Goal: Information Seeking & Learning: Learn about a topic

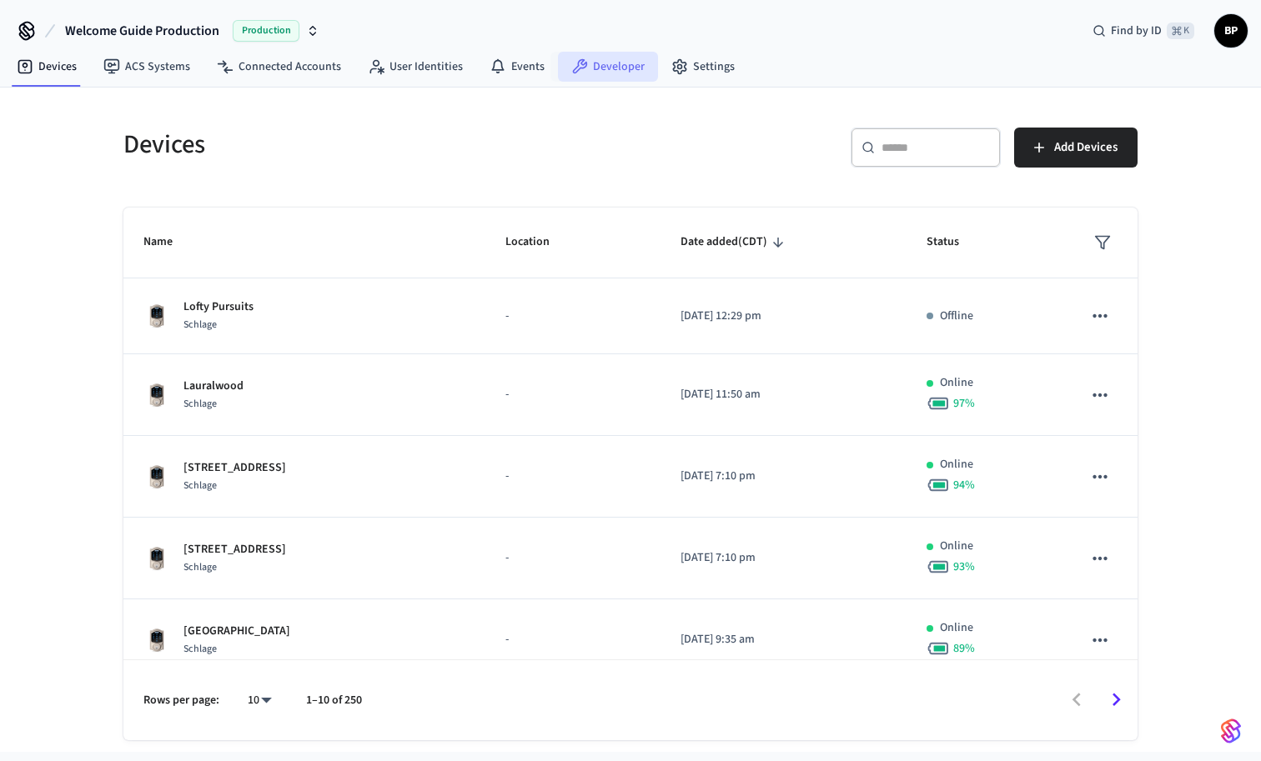
click at [598, 58] on link "Developer" at bounding box center [608, 67] width 100 height 30
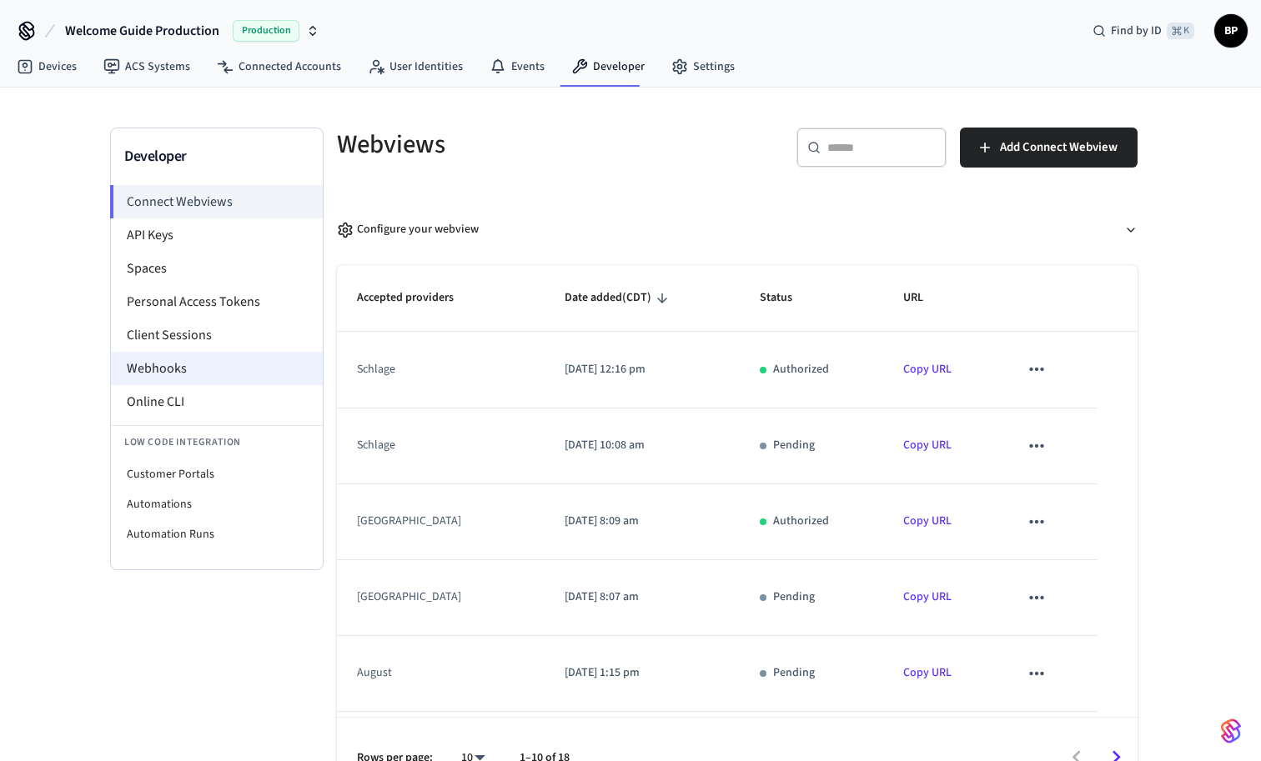
click at [202, 369] on li "Webhooks" at bounding box center [217, 368] width 212 height 33
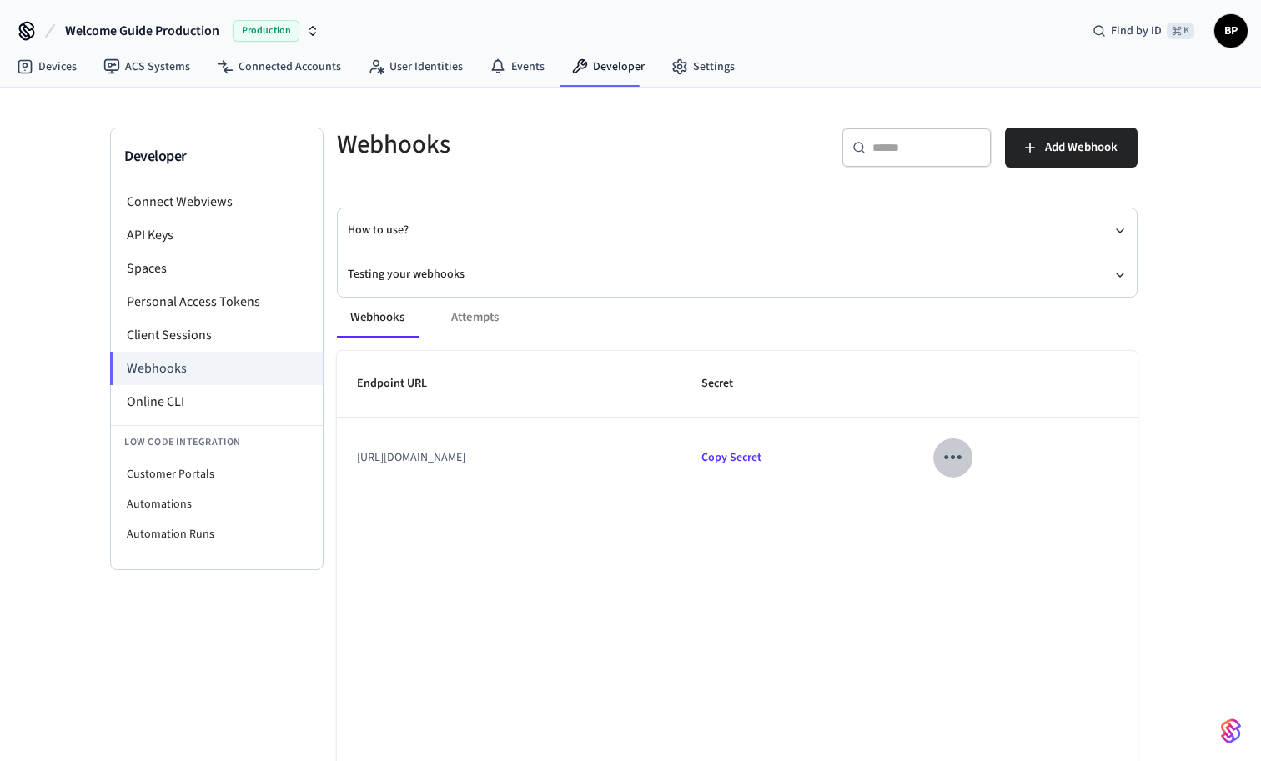
click at [966, 461] on icon "sticky table" at bounding box center [953, 458] width 26 height 26
click at [1032, 507] on icon at bounding box center [1028, 507] width 13 height 13
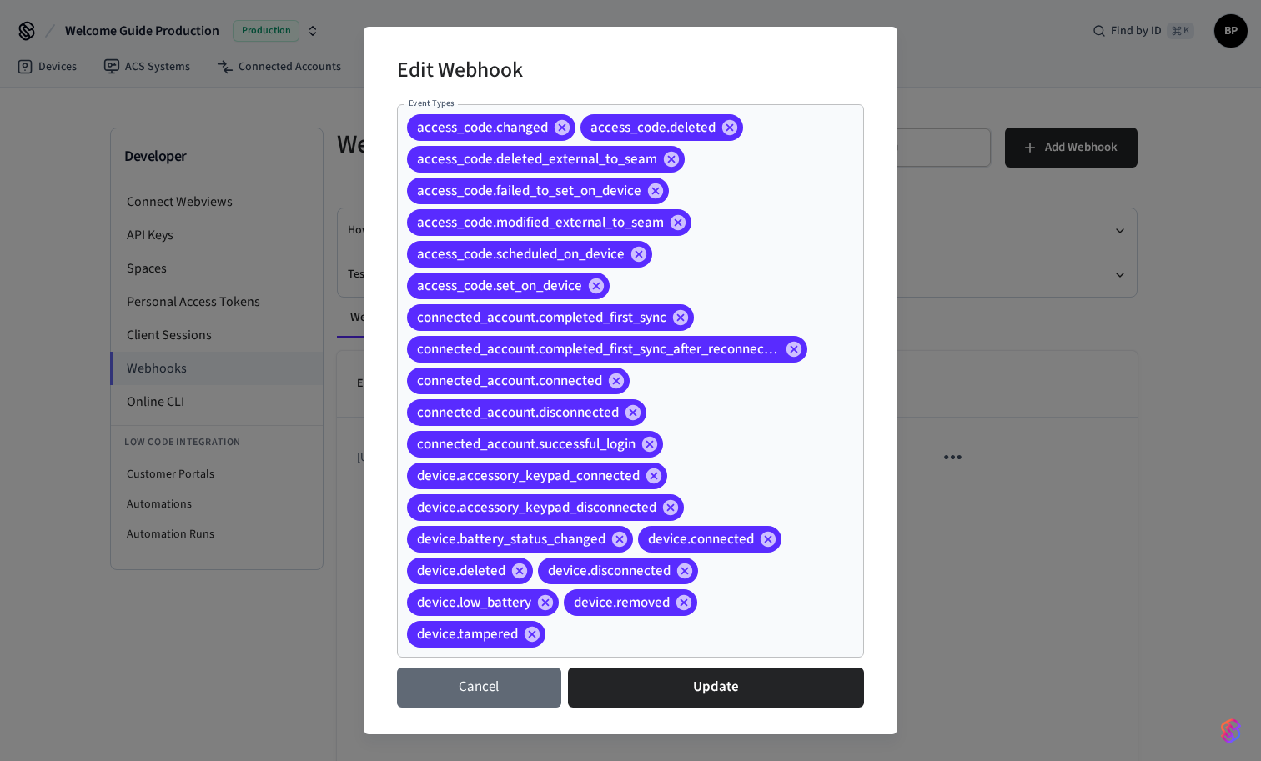
click at [499, 698] on button "Cancel" at bounding box center [479, 688] width 164 height 40
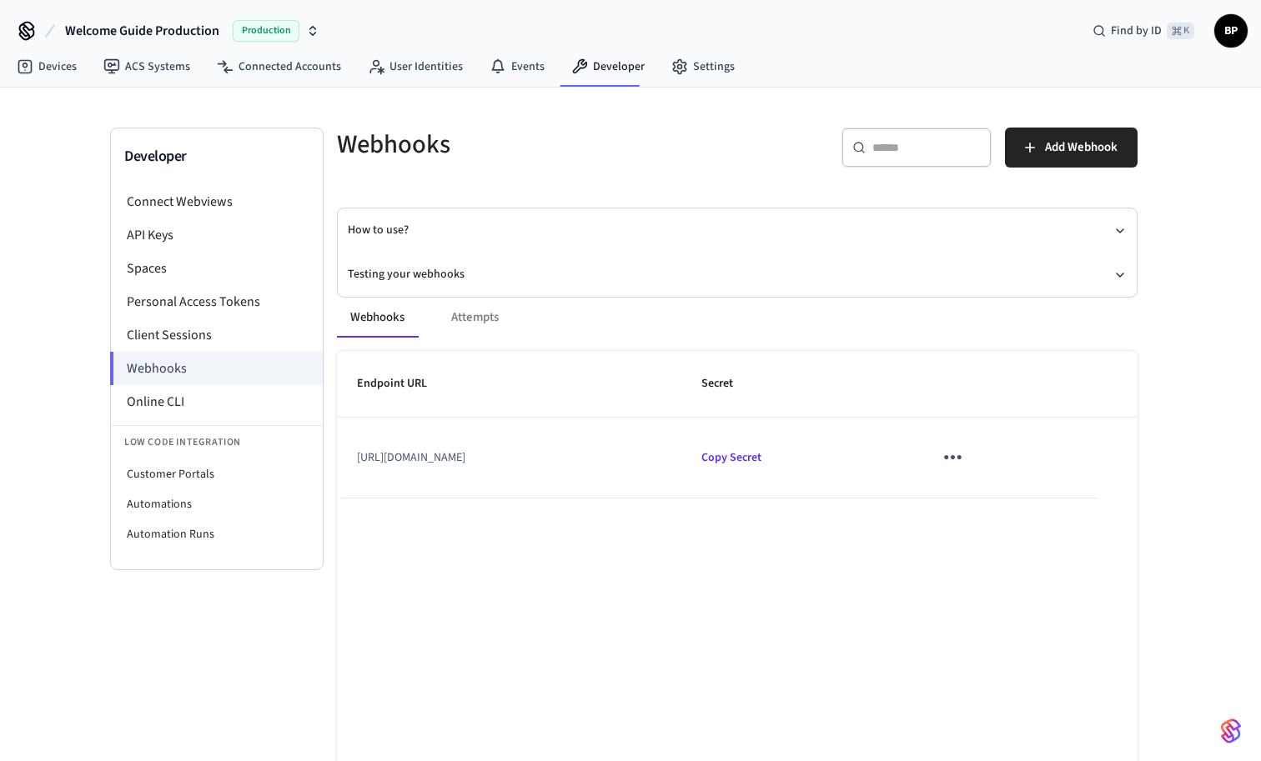
click at [966, 463] on icon "sticky table" at bounding box center [953, 458] width 26 height 26
click at [659, 606] on div at bounding box center [630, 380] width 1261 height 761
click at [966, 452] on icon "sticky table" at bounding box center [953, 458] width 26 height 26
click at [1025, 494] on li "Edit" at bounding box center [1047, 507] width 79 height 45
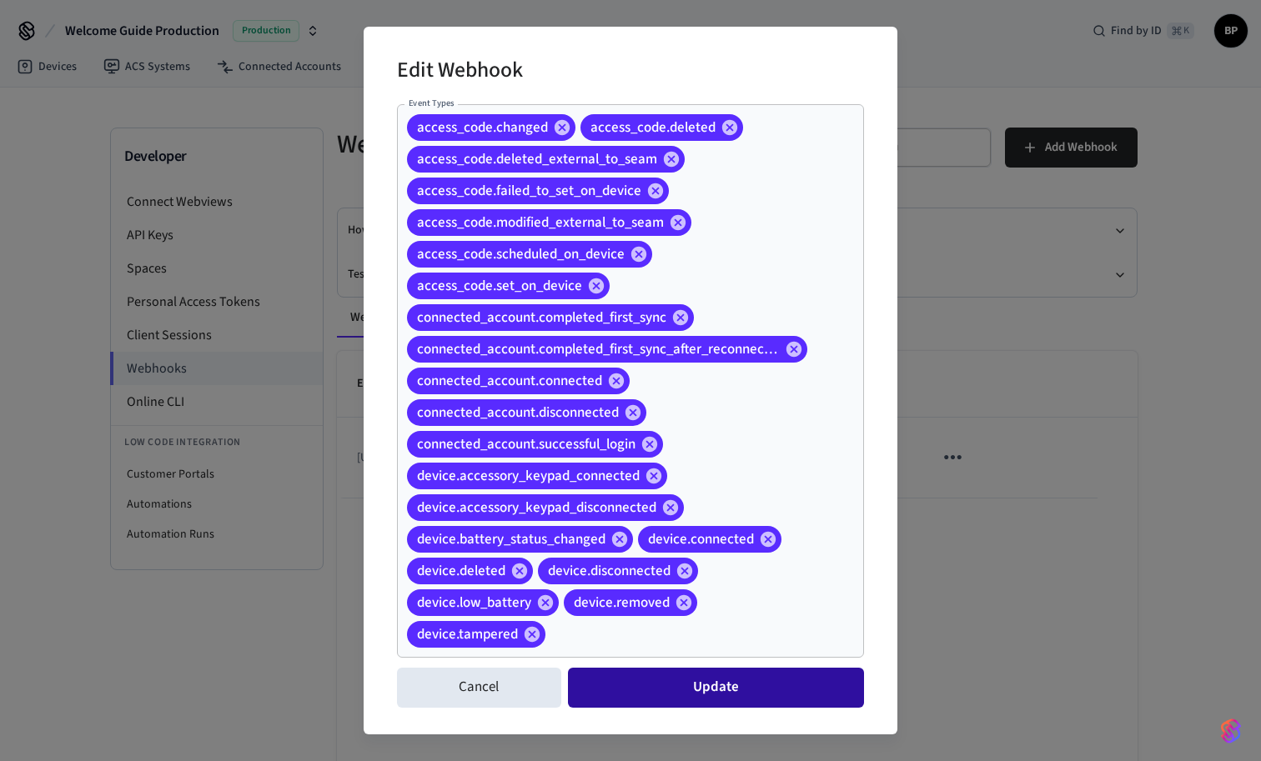
click at [683, 696] on button "Update" at bounding box center [716, 688] width 296 height 40
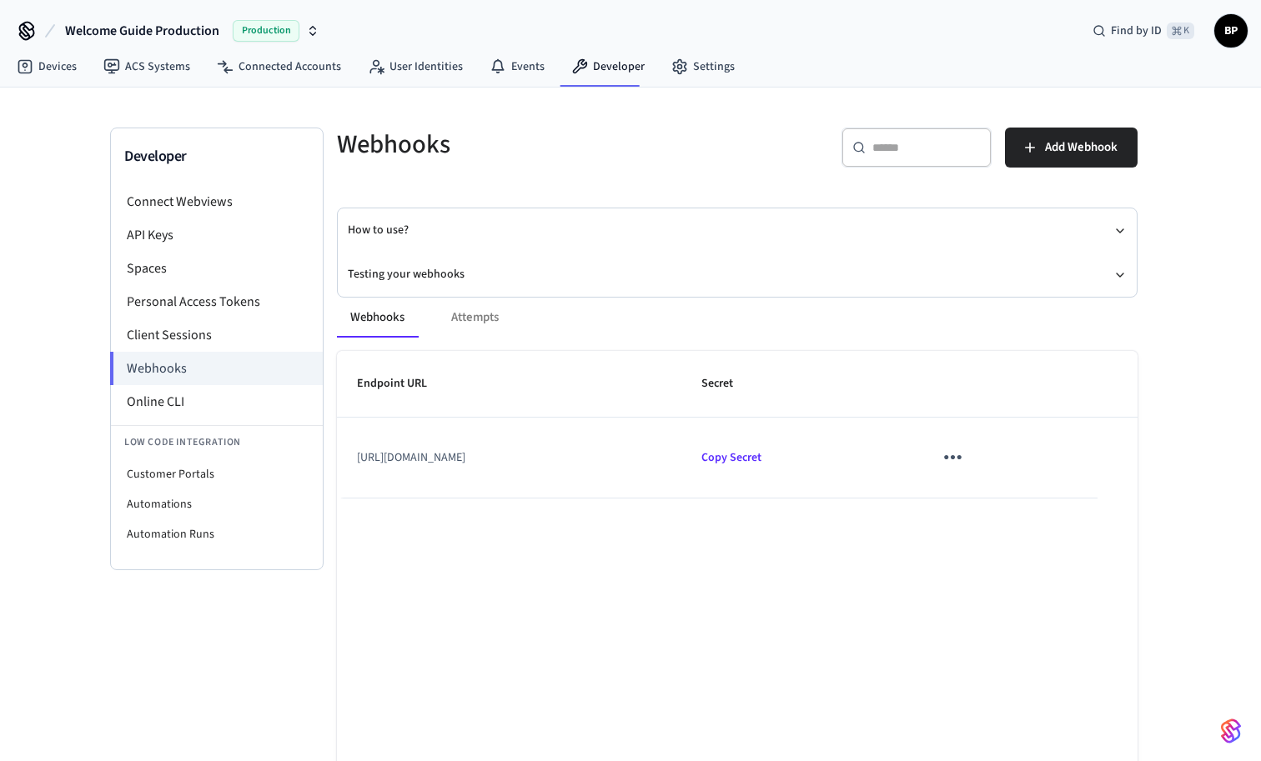
click at [966, 453] on icon "sticky table" at bounding box center [953, 458] width 26 height 26
click at [1010, 501] on li "Edit" at bounding box center [1047, 507] width 79 height 45
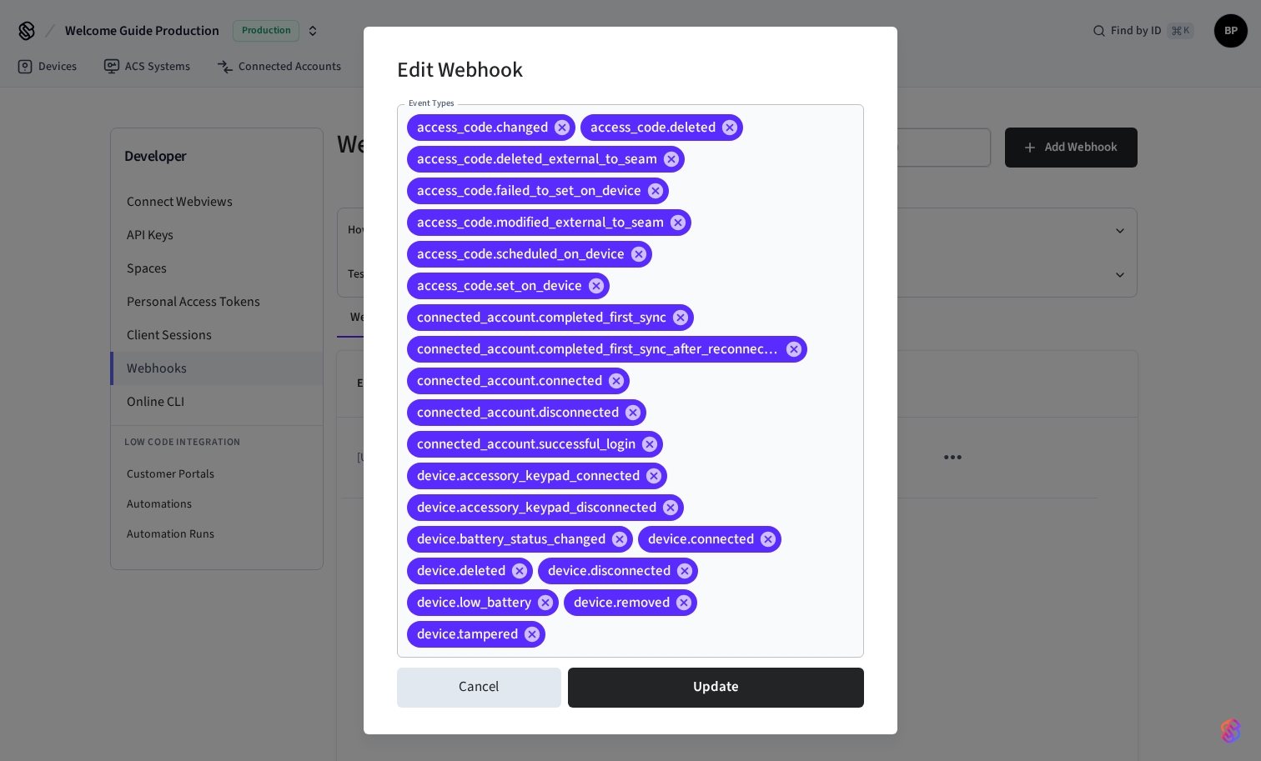
click at [1166, 214] on div "Edit Webhook Event Types access_code.changed access_code.deleted access_code.de…" at bounding box center [630, 380] width 1261 height 761
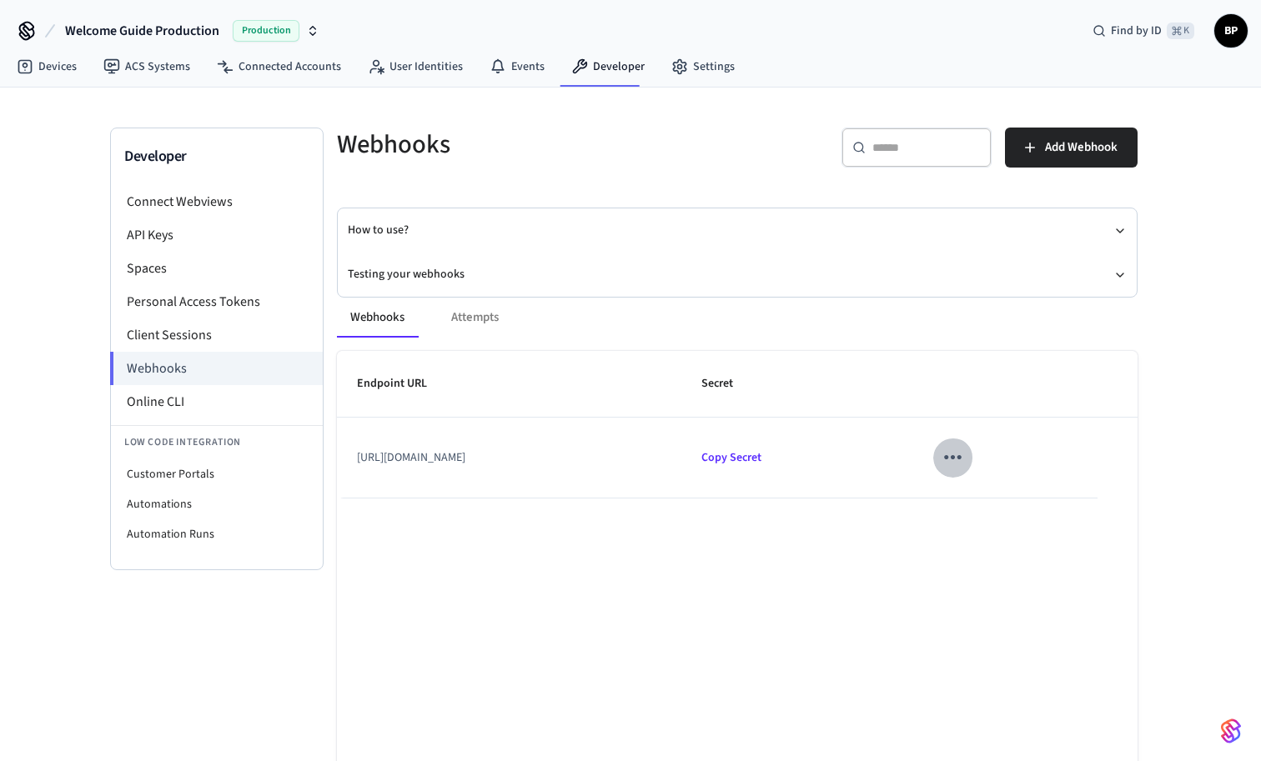
click at [962, 457] on icon "sticky table" at bounding box center [953, 458] width 18 height 4
click at [1158, 391] on div at bounding box center [630, 380] width 1261 height 761
click at [476, 314] on div "Webhooks Attempts" at bounding box center [737, 318] width 801 height 40
click at [470, 320] on div "Webhooks Attempts" at bounding box center [737, 318] width 801 height 40
click at [373, 317] on button "Webhooks" at bounding box center [377, 318] width 81 height 40
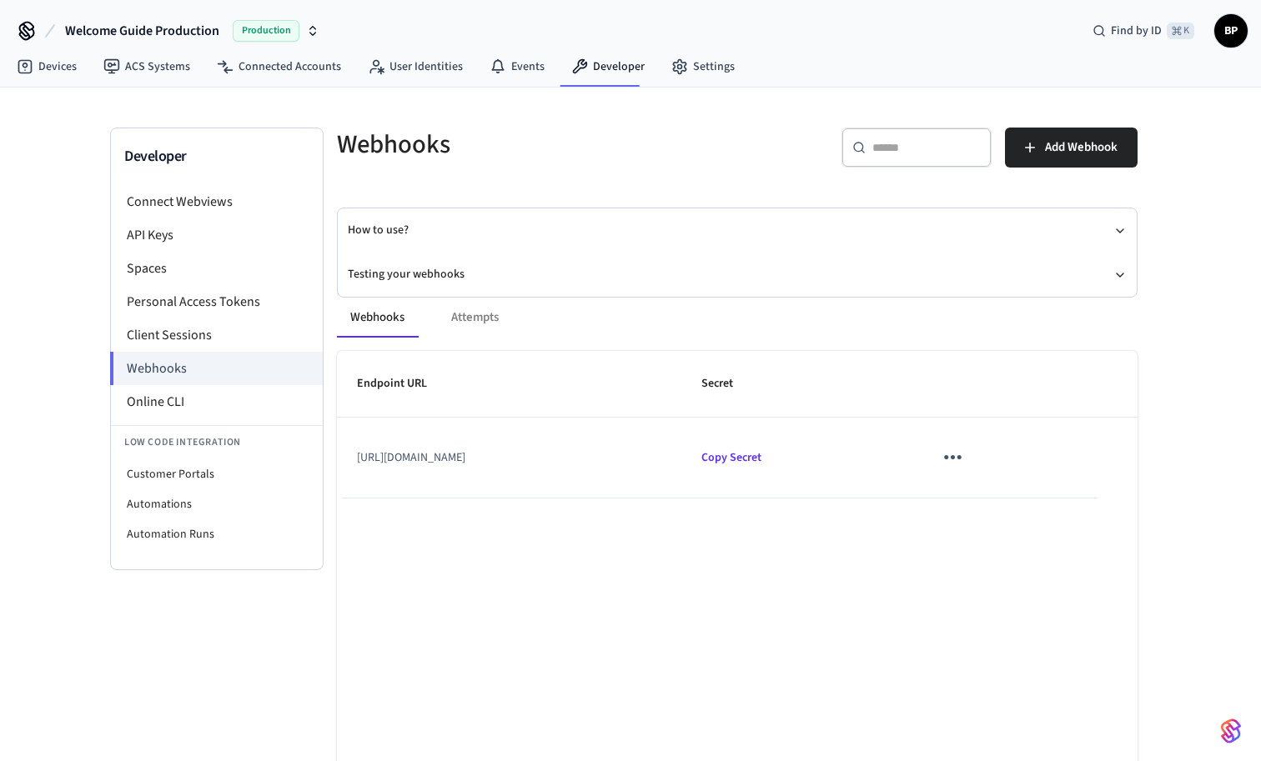
click at [492, 317] on div "Webhooks Attempts" at bounding box center [737, 318] width 801 height 40
click at [203, 536] on li "Automation Runs" at bounding box center [217, 535] width 212 height 30
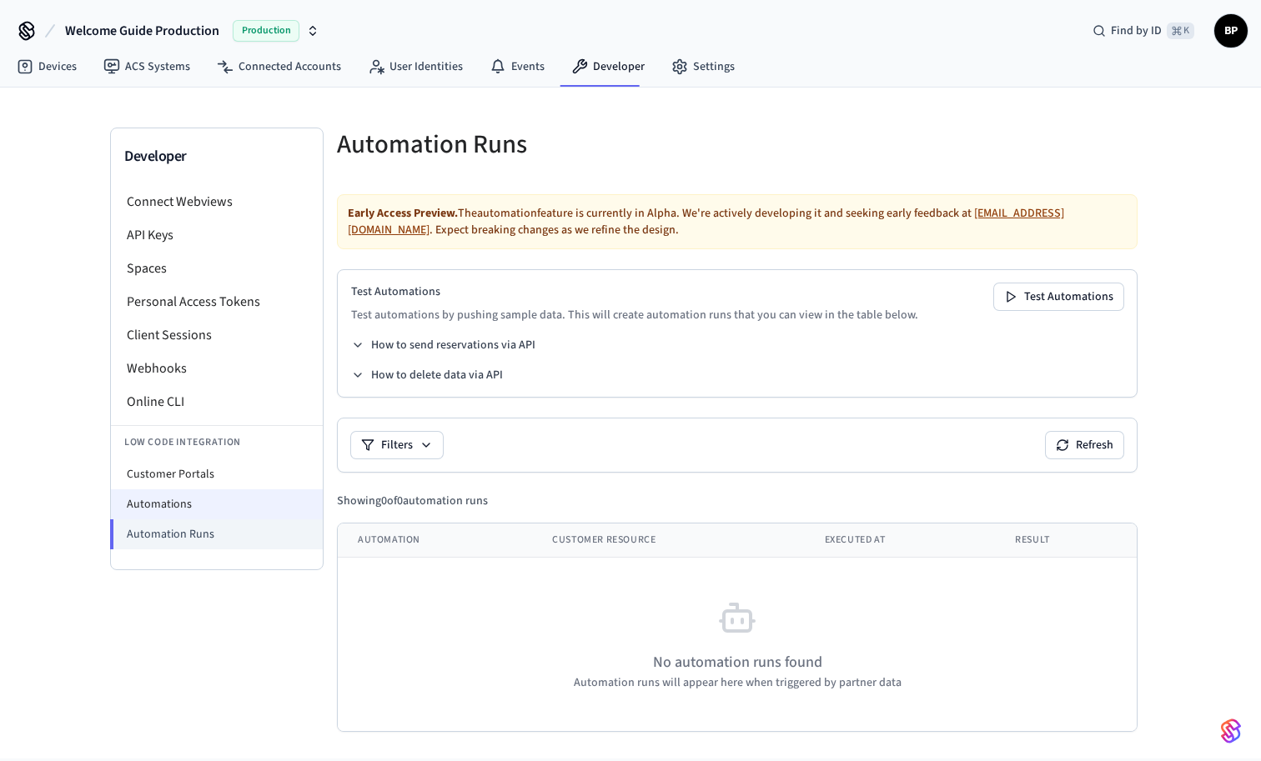
click at [198, 496] on li "Automations" at bounding box center [217, 505] width 212 height 30
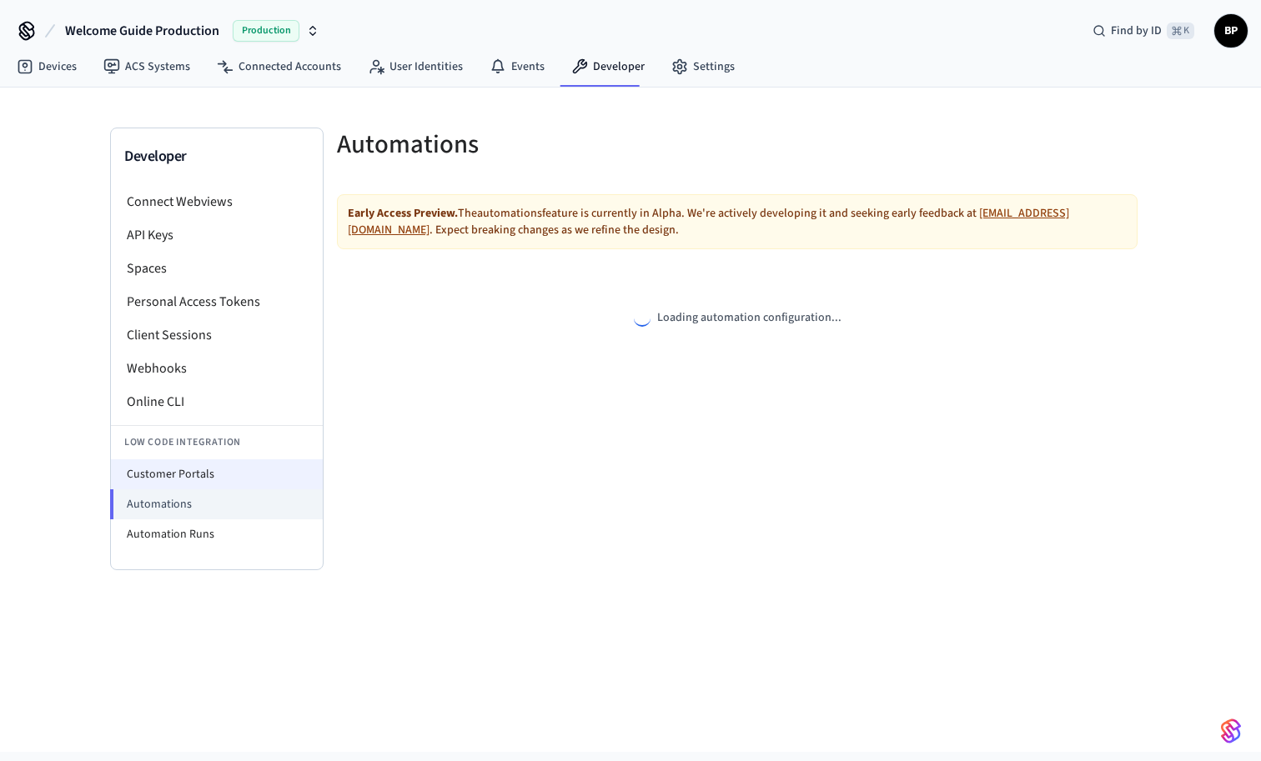
select select "**********"
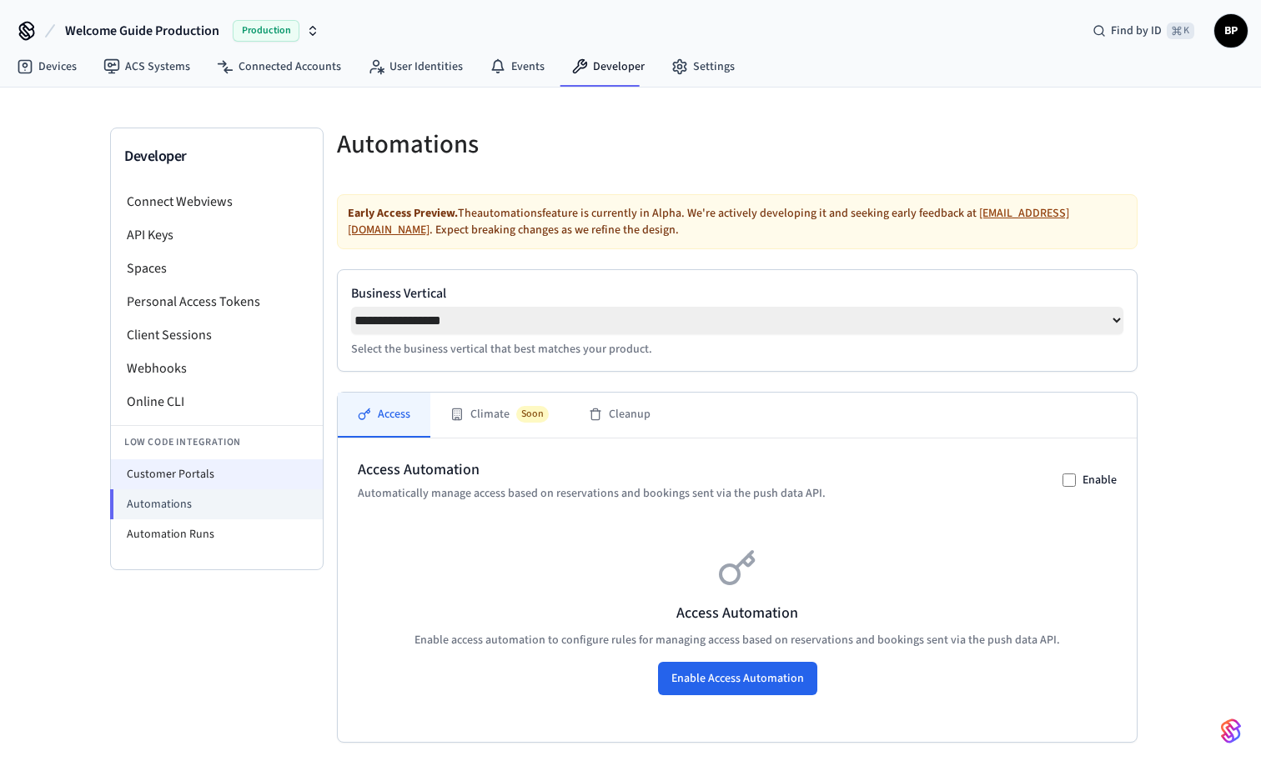
click at [205, 481] on li "Customer Portals" at bounding box center [217, 475] width 212 height 30
select select "**********"
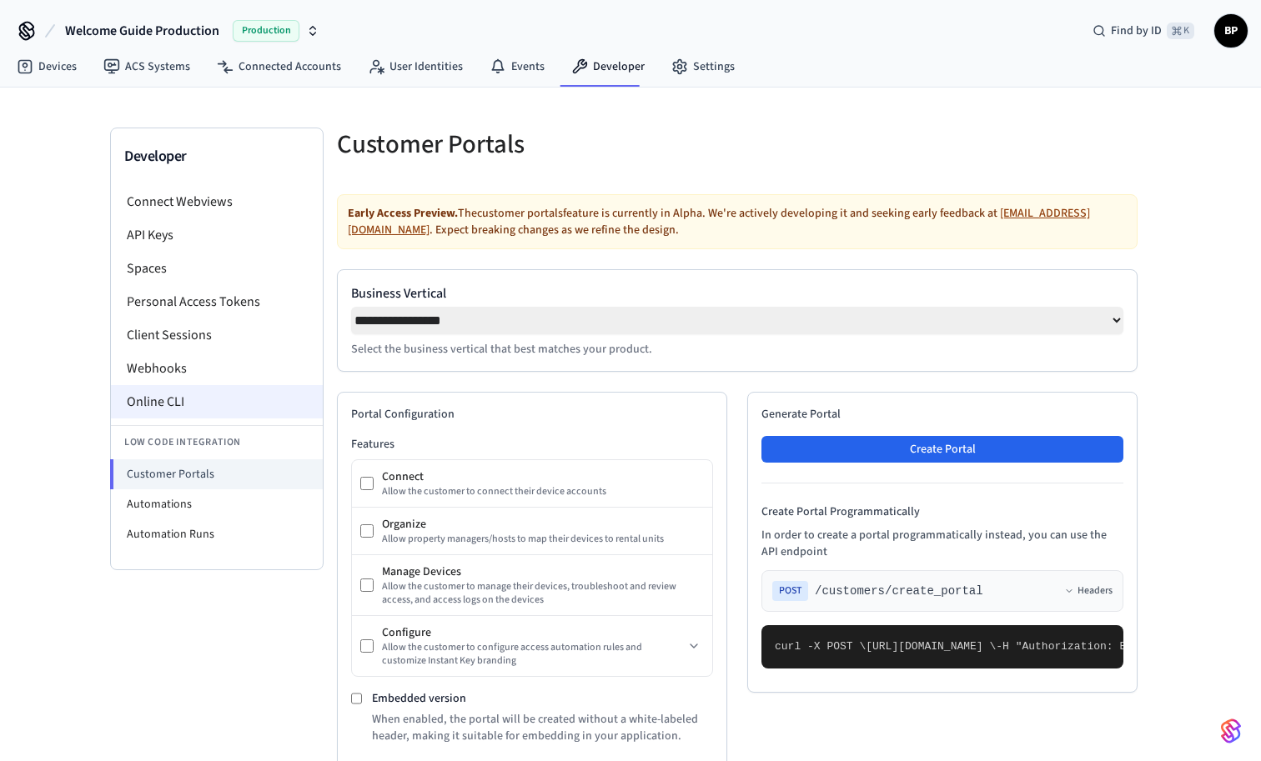
click at [200, 395] on li "Online CLI" at bounding box center [217, 401] width 212 height 33
click at [183, 372] on li "Webhooks" at bounding box center [217, 368] width 212 height 33
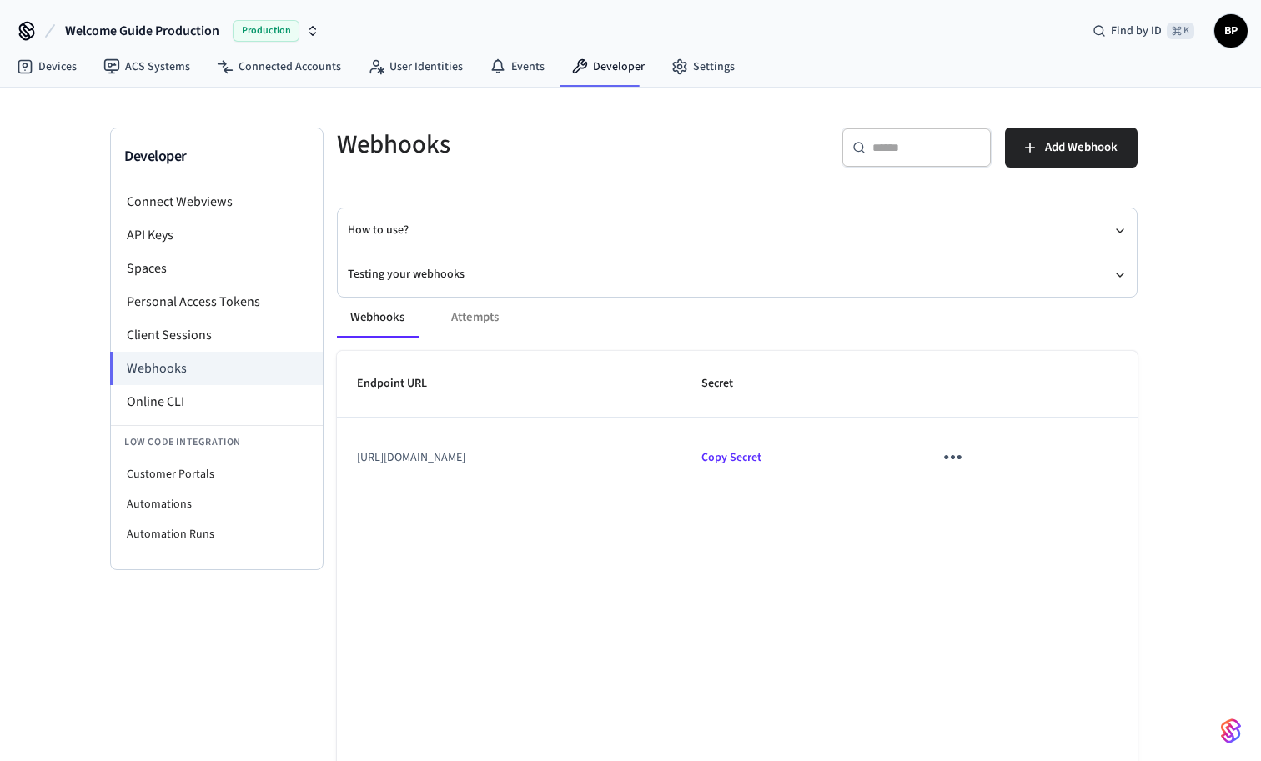
click at [469, 317] on div "Webhooks Attempts" at bounding box center [737, 318] width 801 height 40
click at [501, 71] on link "Events" at bounding box center [517, 67] width 82 height 30
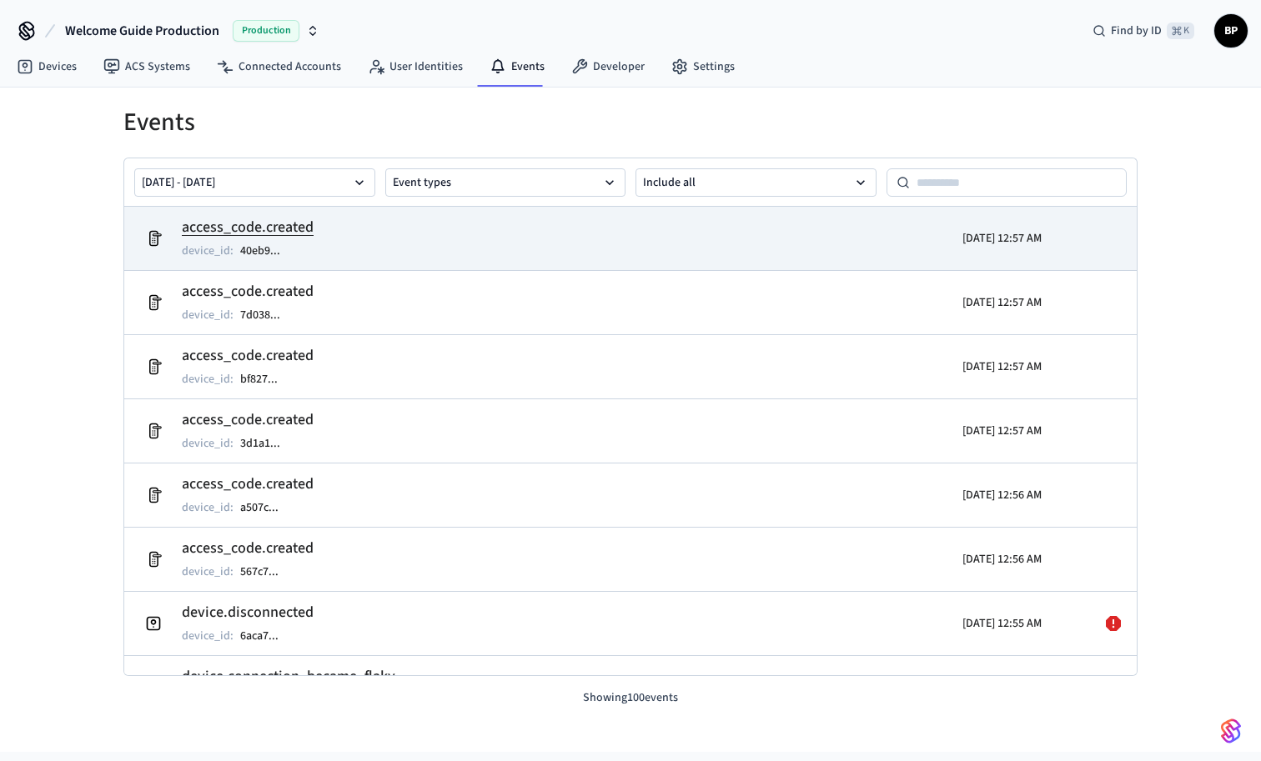
click at [373, 234] on td "access_code.created device_id : 40eb9 ..." at bounding box center [466, 238] width 657 height 47
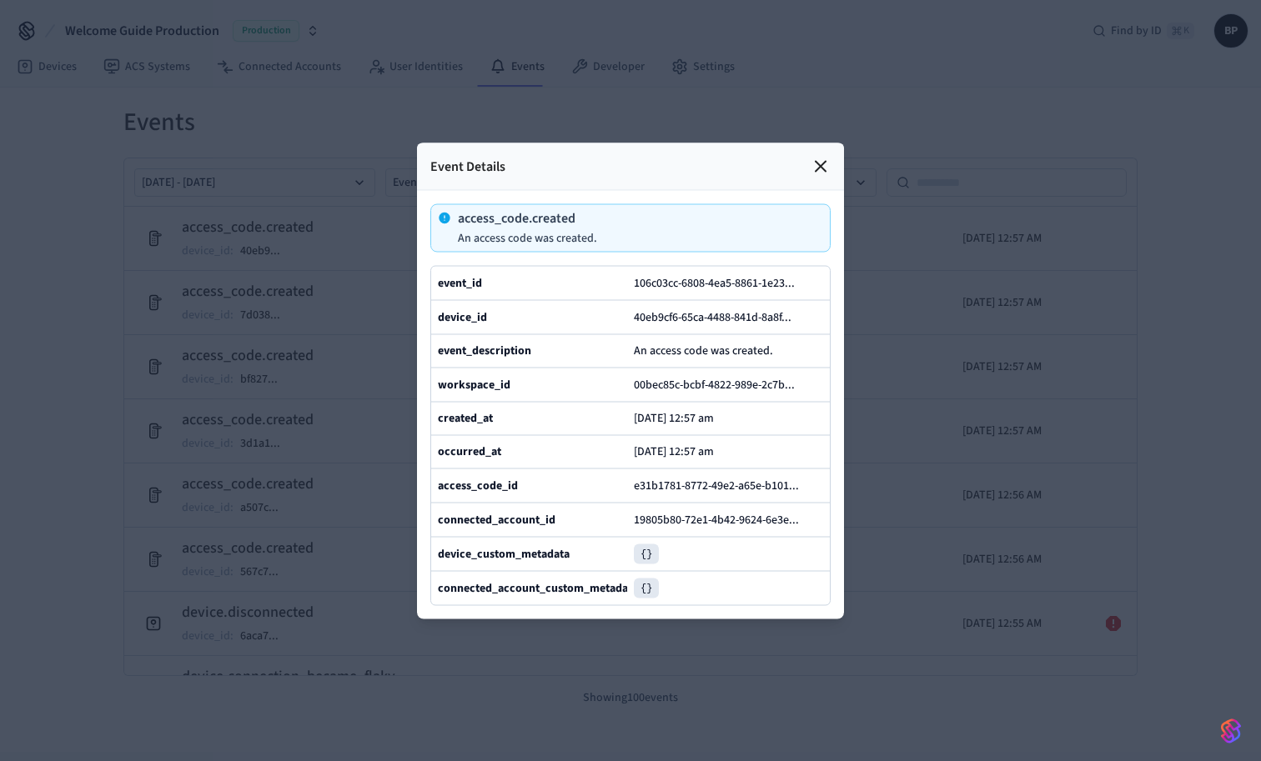
click at [819, 164] on icon at bounding box center [821, 166] width 10 height 10
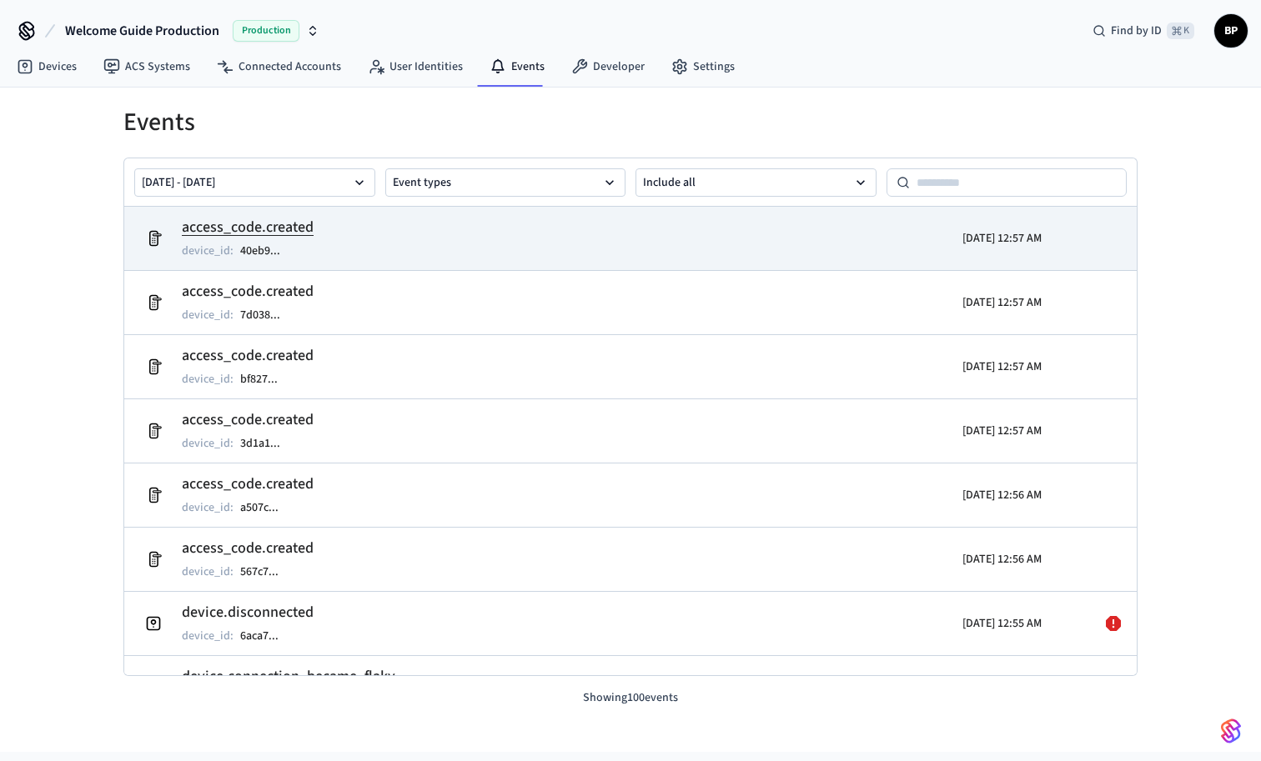
click at [283, 226] on h2 "access_code.created" at bounding box center [248, 227] width 132 height 23
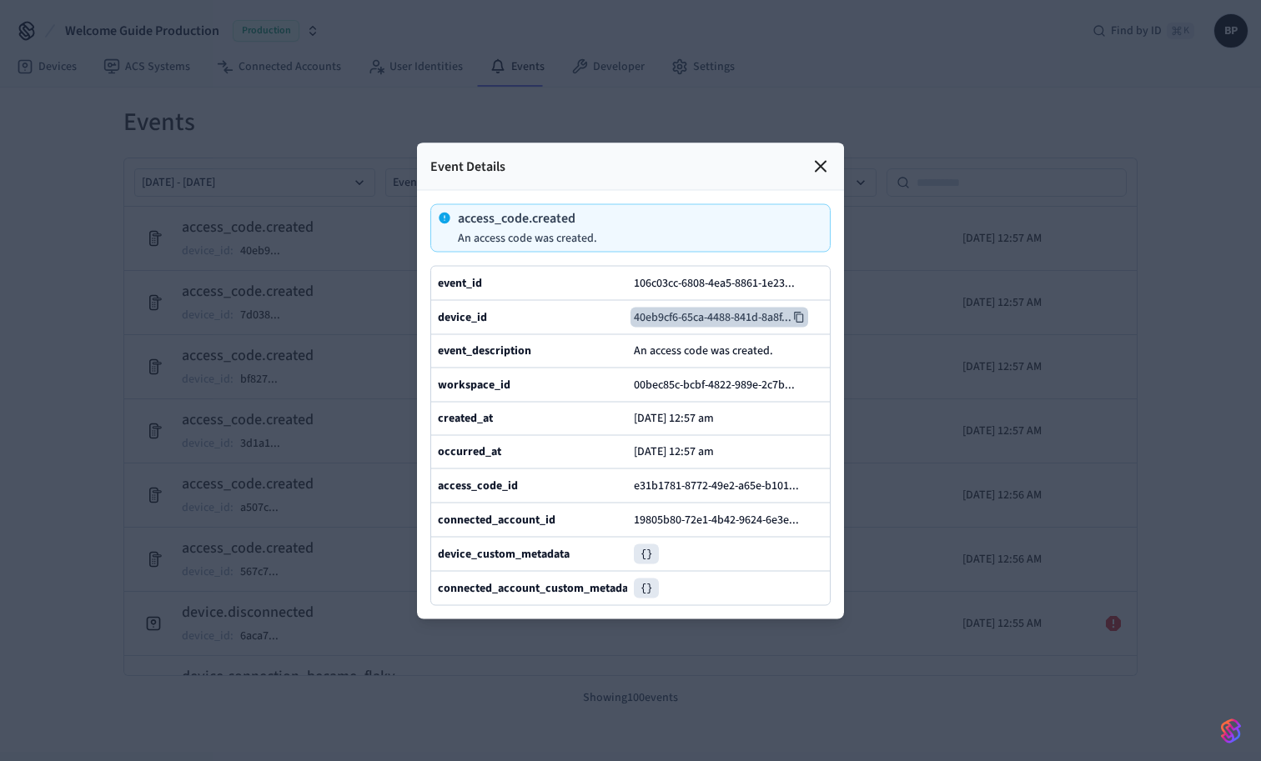
click at [683, 323] on button "40eb9cf6-65ca-4488-841d-8a8f ..." at bounding box center [720, 317] width 178 height 20
click at [822, 170] on icon at bounding box center [821, 166] width 20 height 20
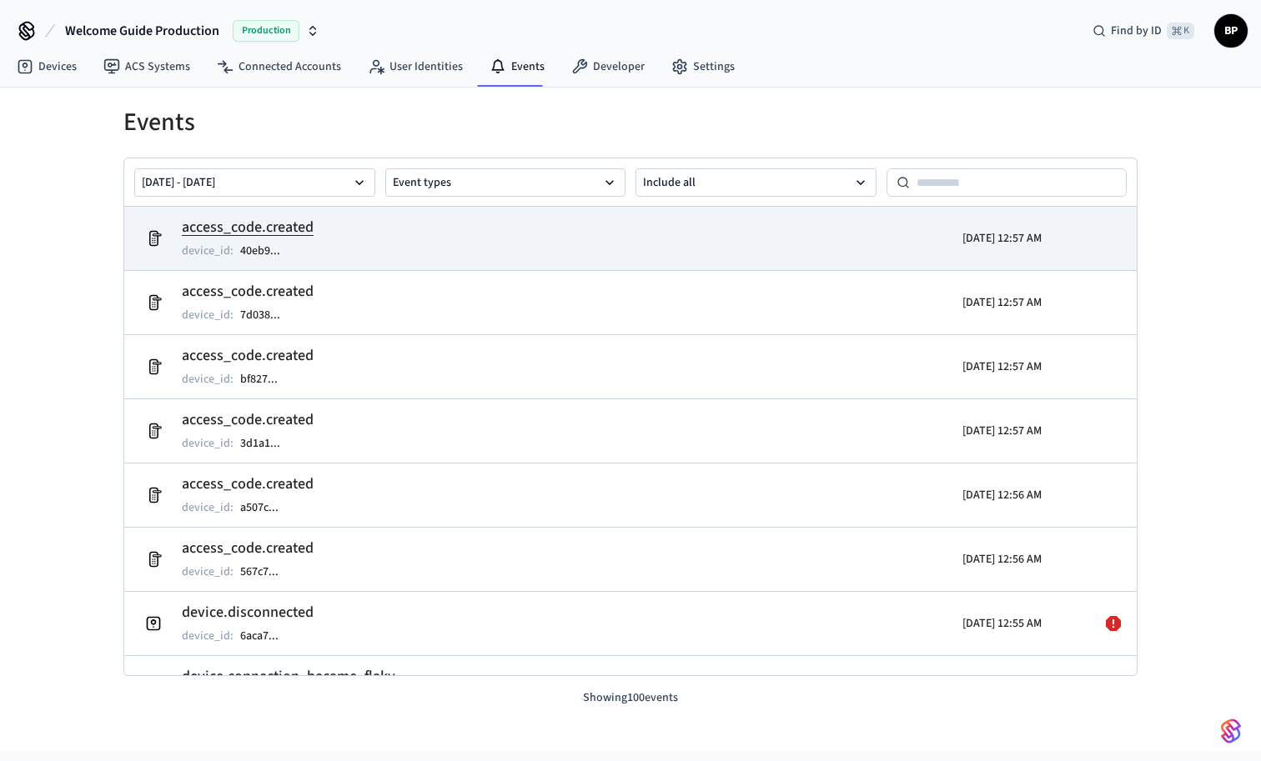
click at [637, 234] on td "access_code.created device_id : 40eb9 ..." at bounding box center [466, 238] width 657 height 47
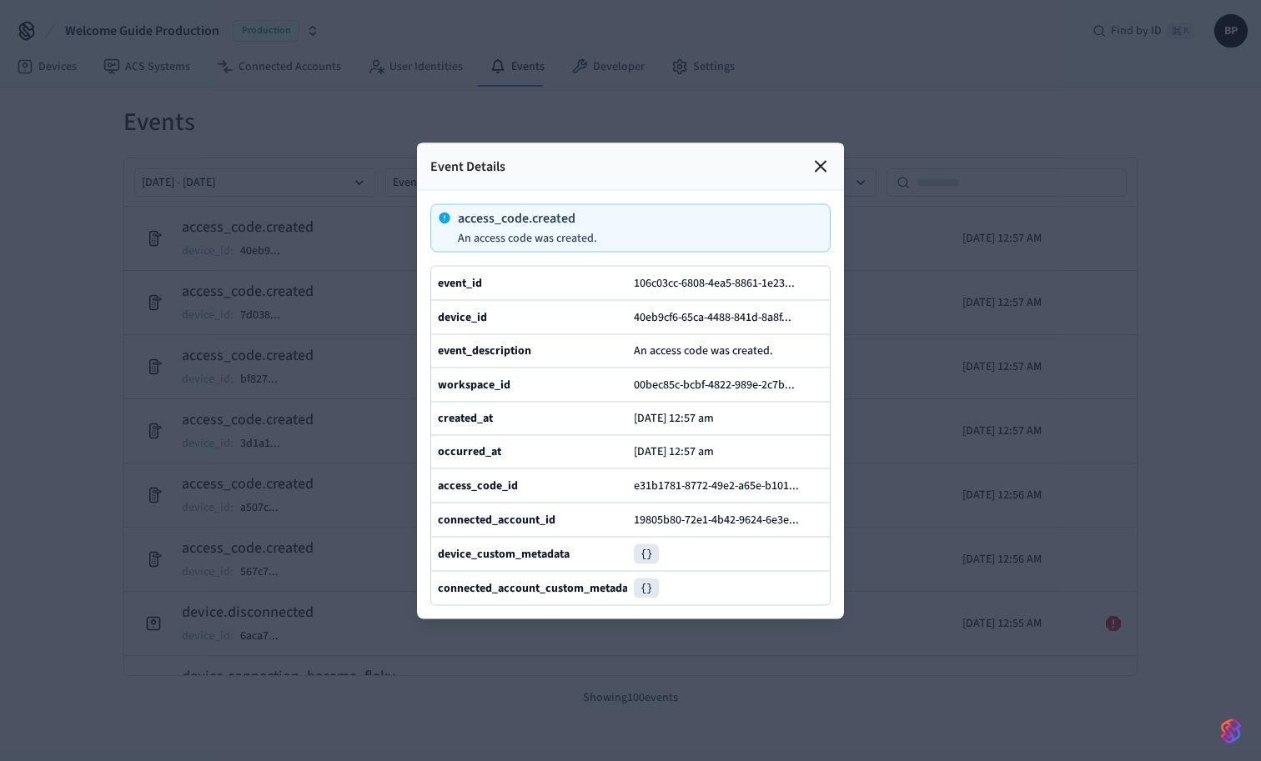
click at [824, 165] on icon at bounding box center [821, 166] width 20 height 20
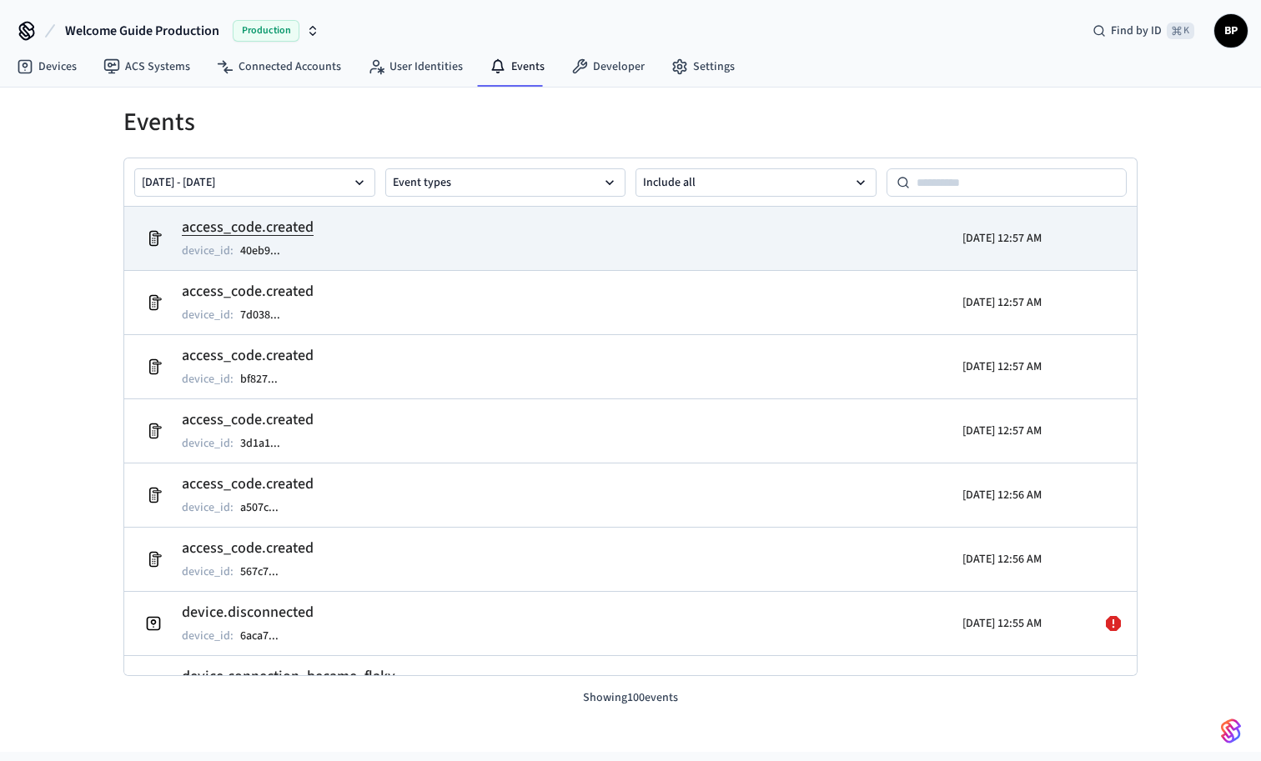
click at [381, 220] on td "access_code.created device_id : 40eb9 ..." at bounding box center [466, 238] width 657 height 47
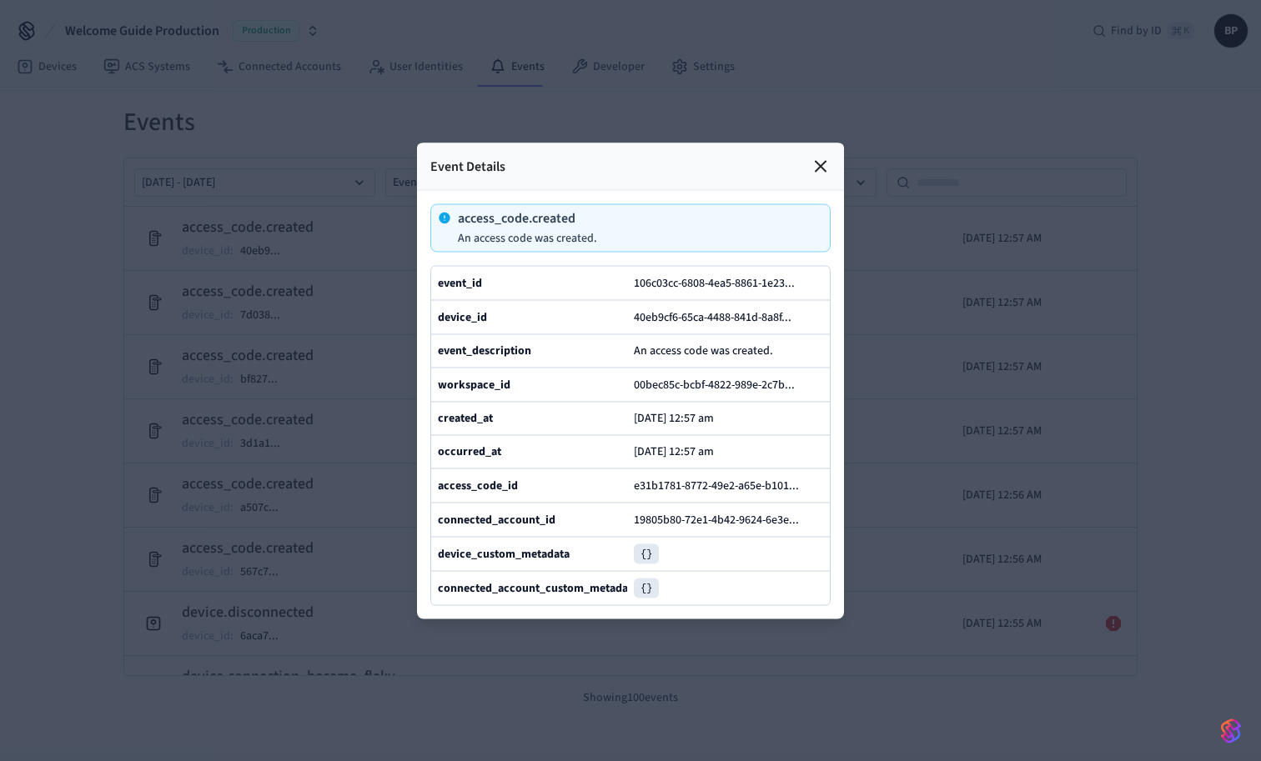
click at [236, 262] on div at bounding box center [630, 380] width 1261 height 761
click at [101, 268] on div at bounding box center [630, 380] width 1261 height 761
click at [828, 163] on icon at bounding box center [821, 166] width 20 height 20
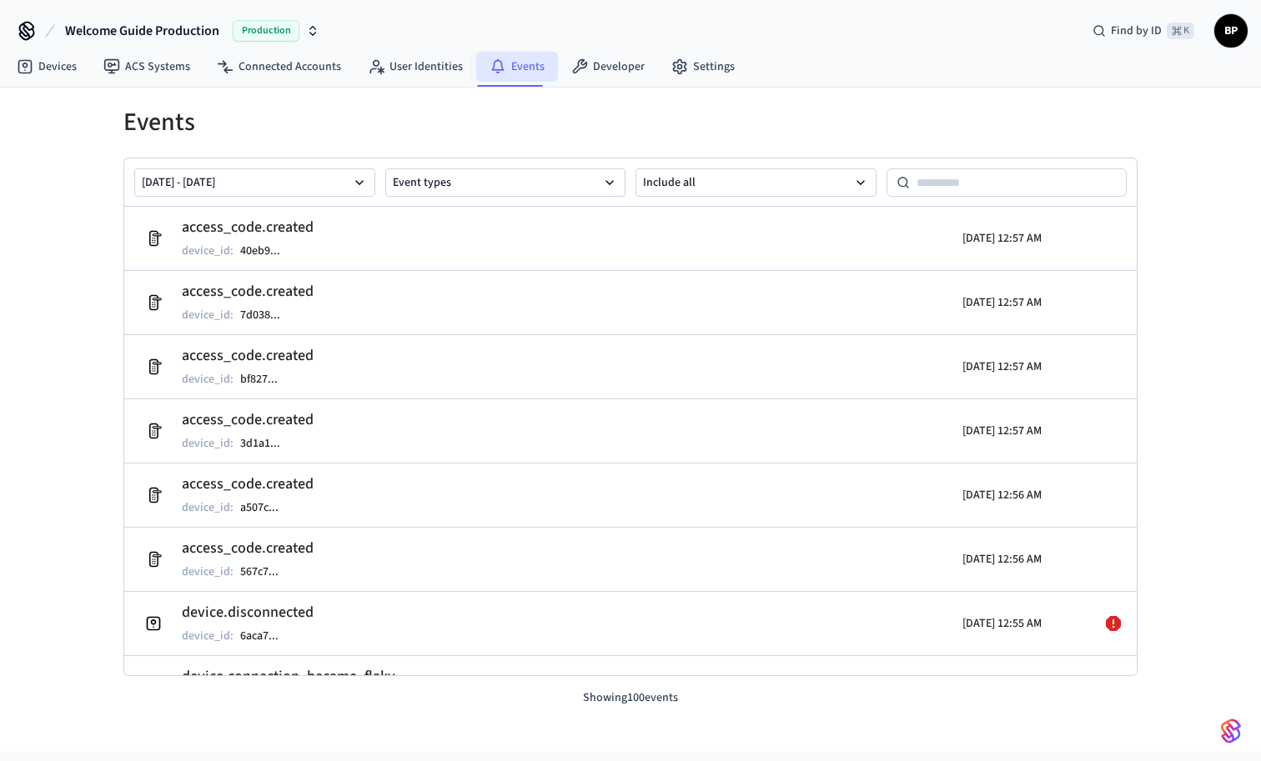
click at [522, 66] on link "Events" at bounding box center [517, 67] width 82 height 30
click at [521, 69] on link "Events" at bounding box center [517, 67] width 82 height 30
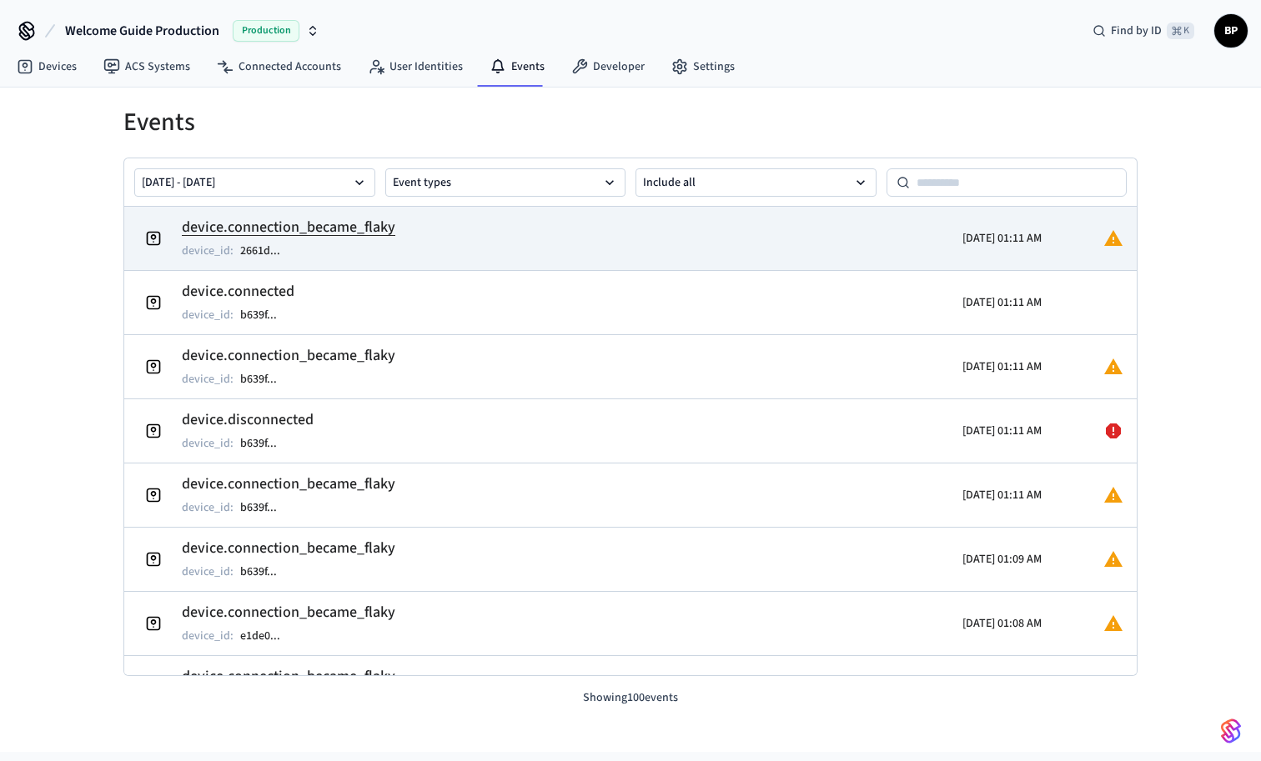
click at [1115, 237] on icon at bounding box center [1113, 238] width 18 height 16
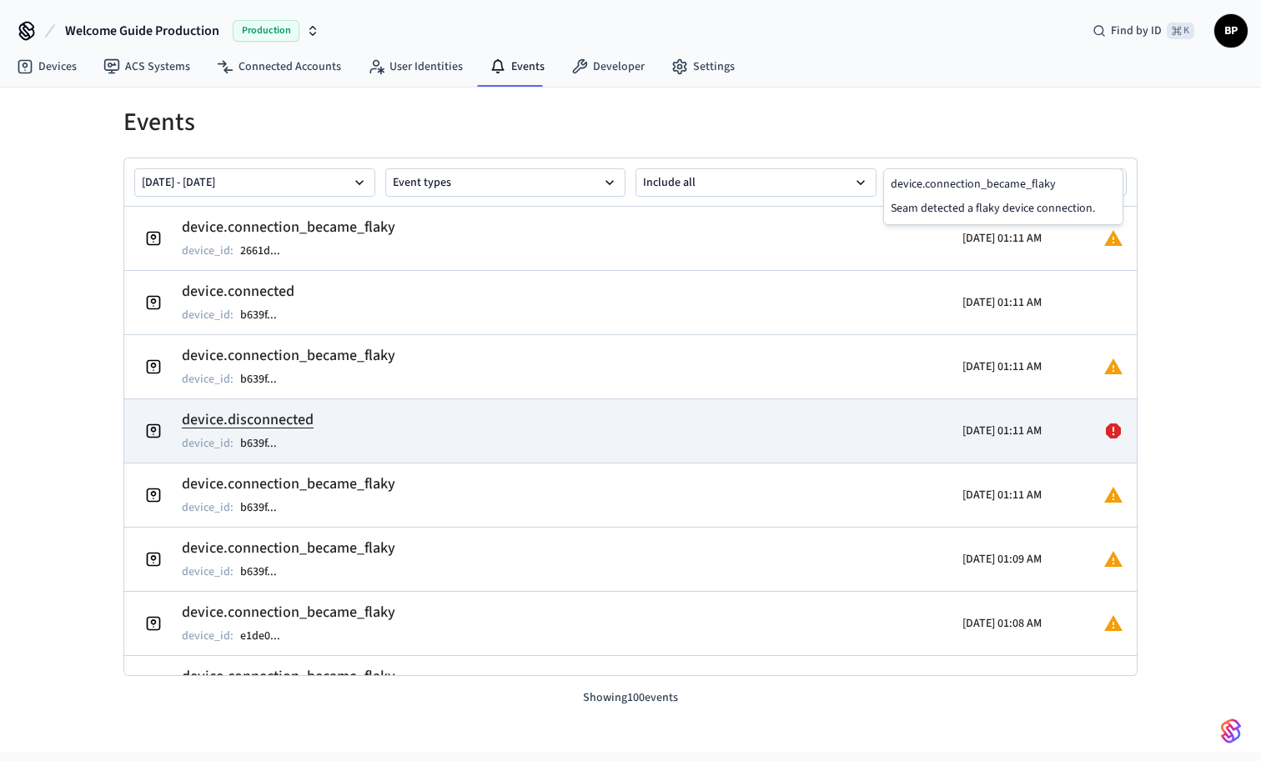
click at [1116, 430] on icon at bounding box center [1113, 431] width 15 height 15
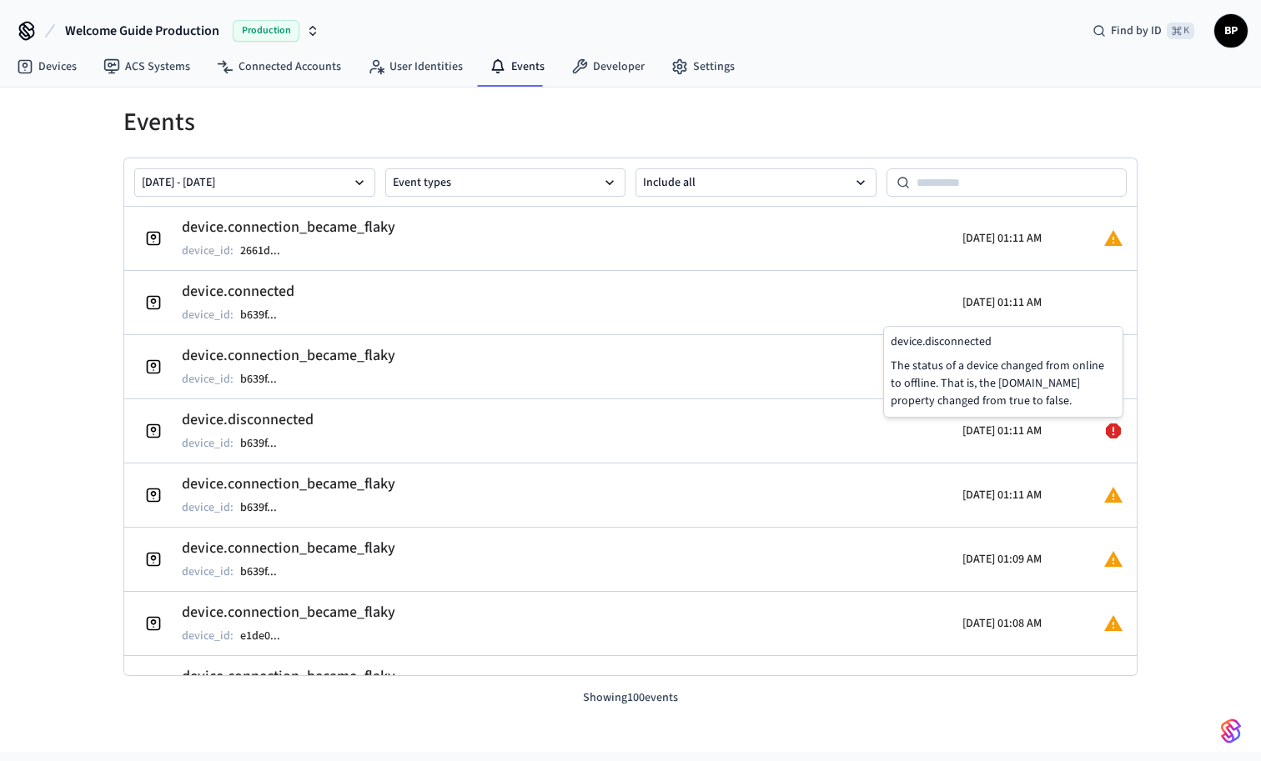
click at [1150, 417] on div "Events Aug 21 2025 - Aug 28 2025 Event types Include all device.connection_beca…" at bounding box center [630, 408] width 1041 height 600
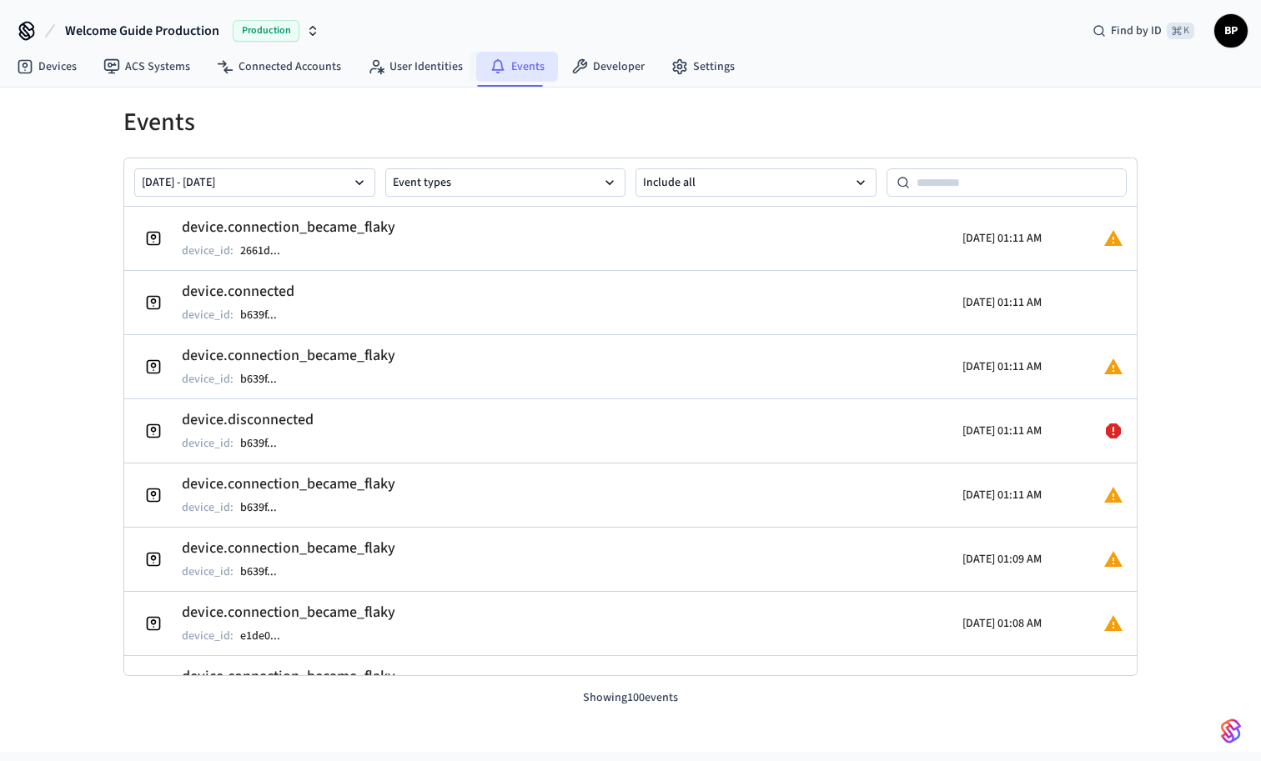
click at [516, 63] on link "Events" at bounding box center [517, 67] width 82 height 30
click at [578, 187] on button "Event types" at bounding box center [505, 182] width 241 height 28
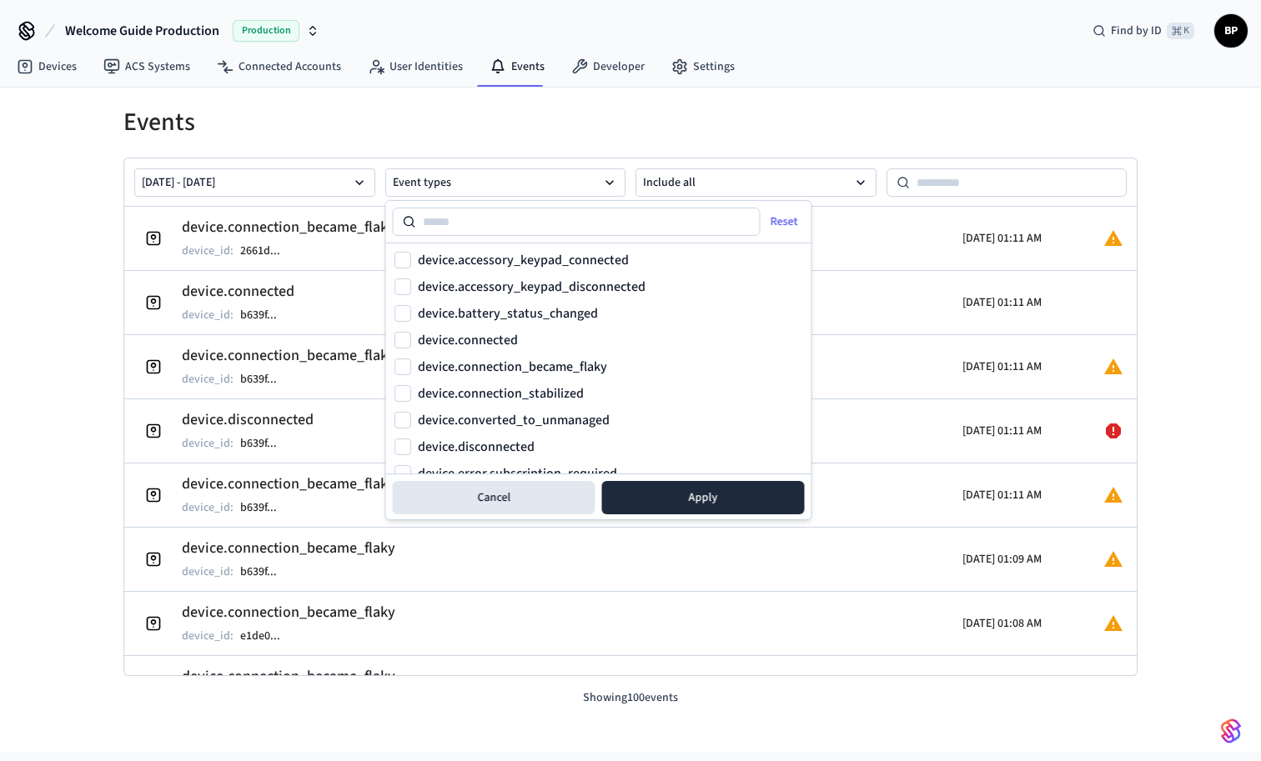
click at [611, 133] on h1 "Events" at bounding box center [630, 123] width 1014 height 30
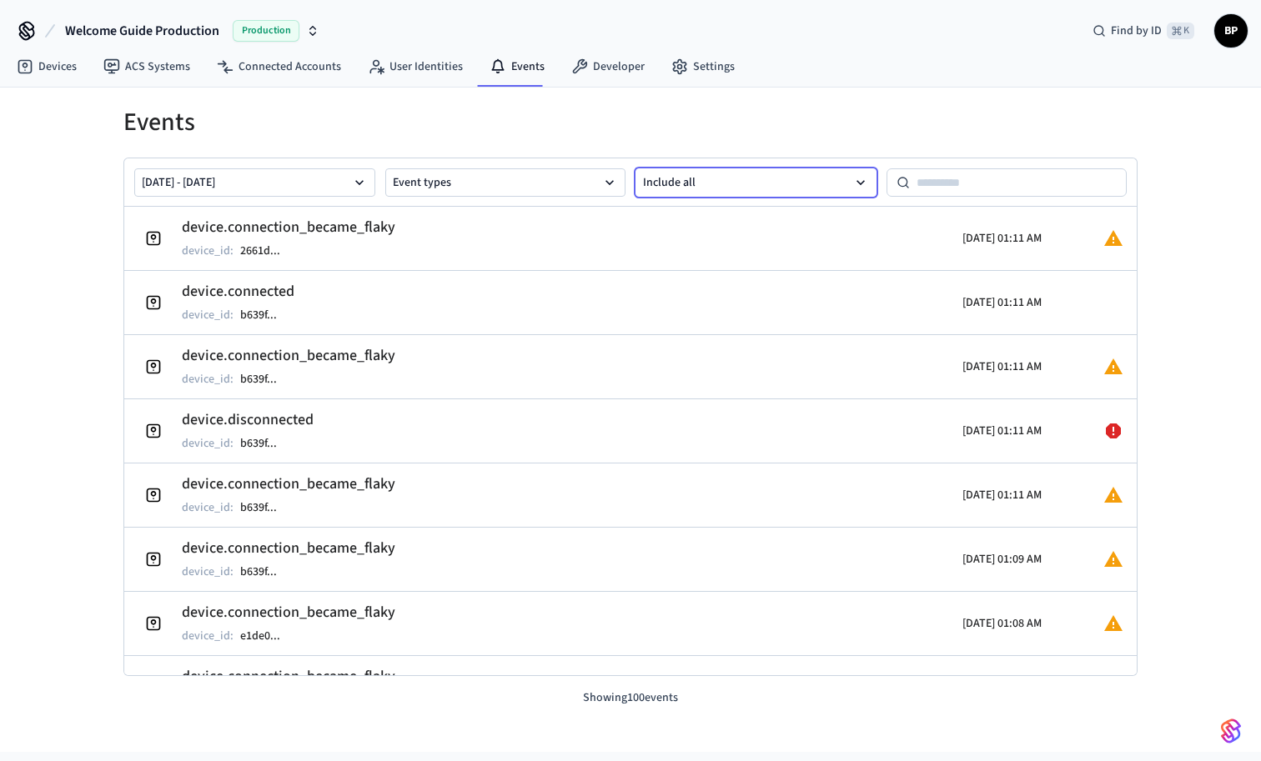
click at [756, 183] on button "Include all" at bounding box center [756, 182] width 241 height 28
click at [729, 279] on button "Errors only" at bounding box center [755, 271] width 239 height 33
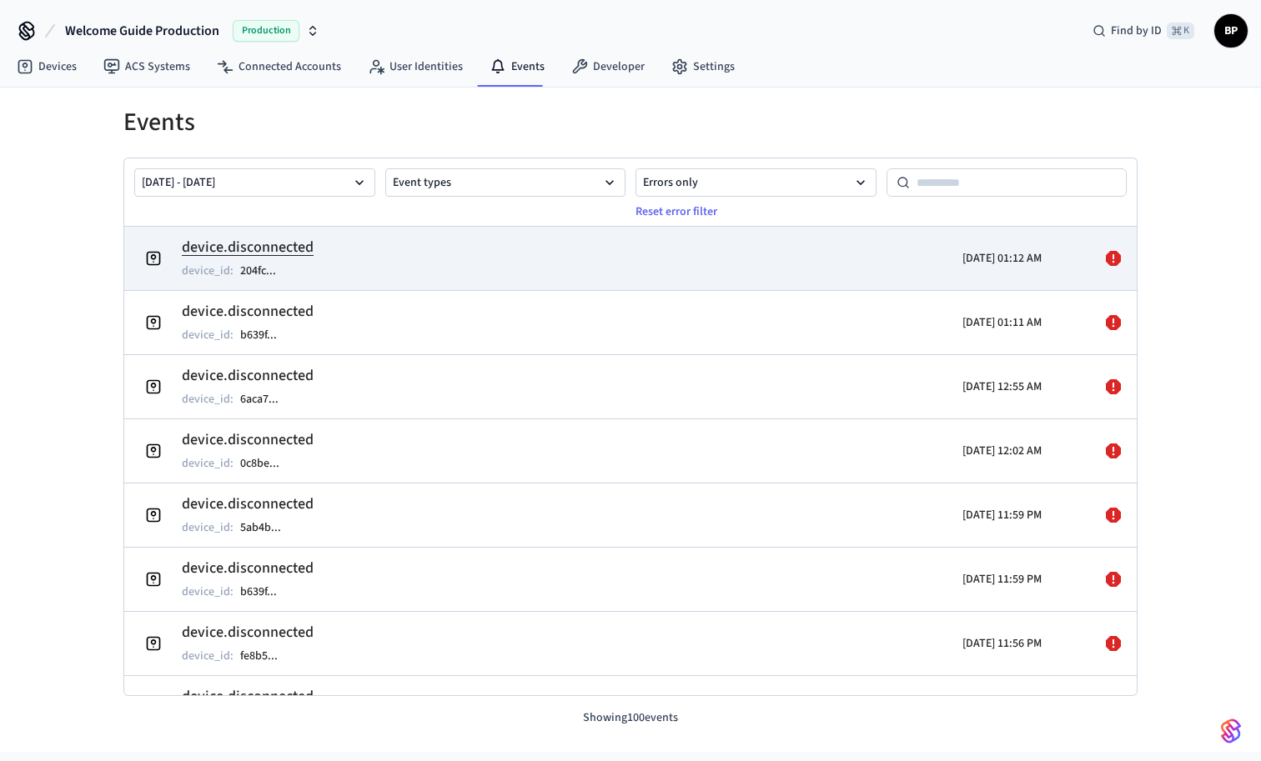
click at [1116, 257] on icon at bounding box center [1113, 258] width 15 height 15
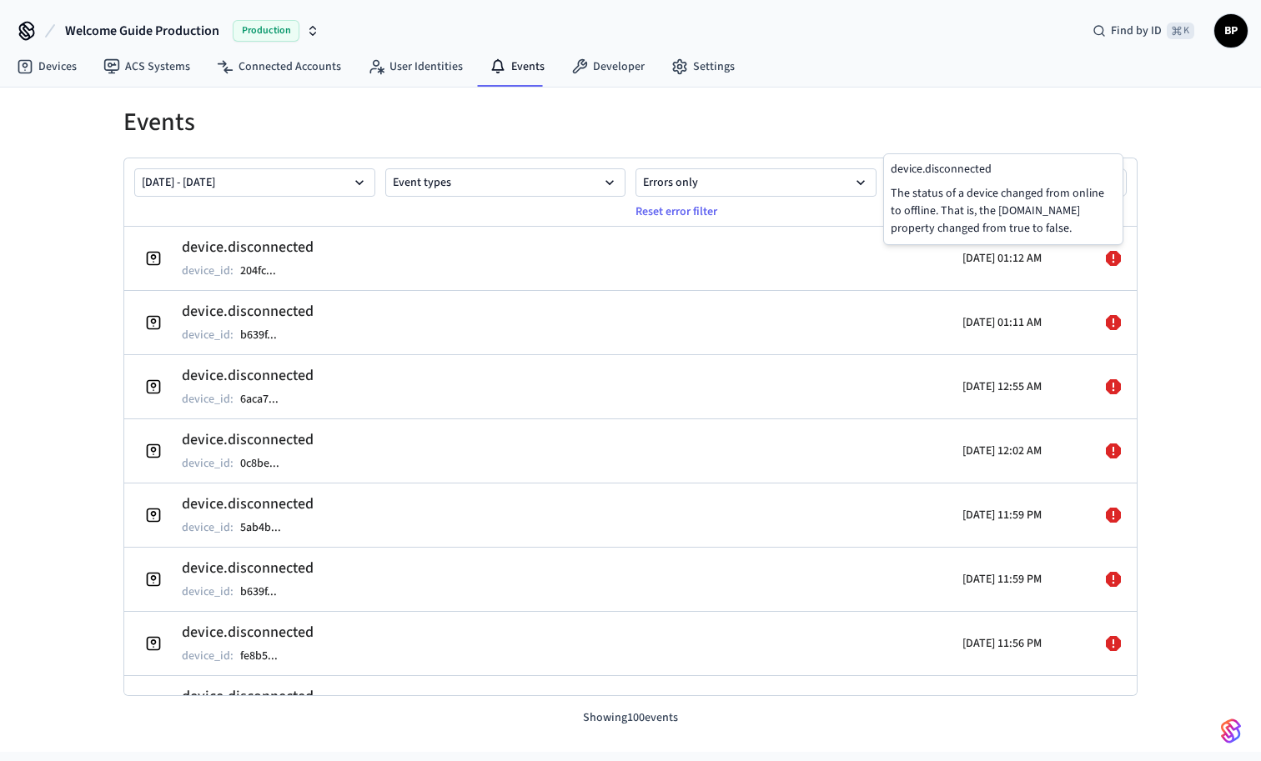
click at [1154, 252] on div "Events Aug 21 2025 - Aug 28 2025 Event types Errors only Reset error filter dev…" at bounding box center [631, 408] width 1068 height 640
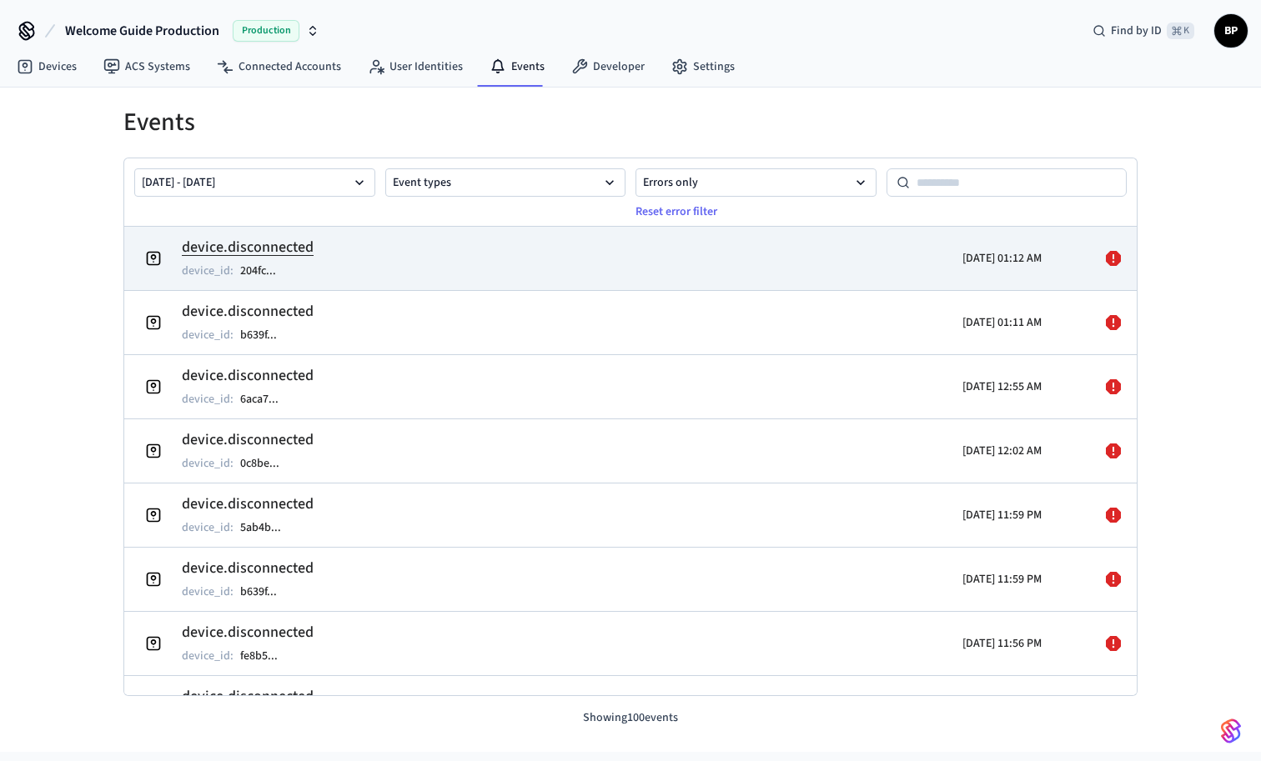
click at [504, 261] on td "device.disconnected device_id : 204fc ..." at bounding box center [466, 258] width 657 height 47
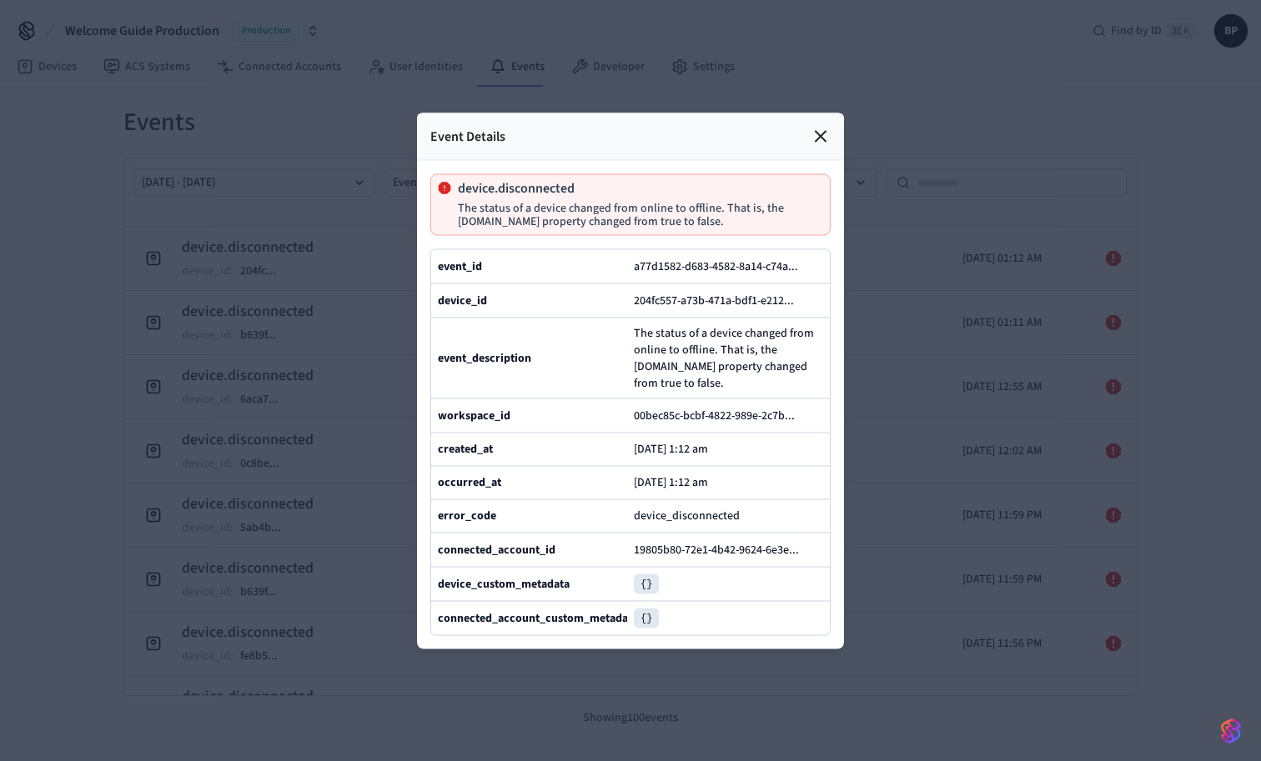
click at [938, 194] on div at bounding box center [630, 380] width 1261 height 761
click at [818, 135] on icon at bounding box center [821, 136] width 20 height 20
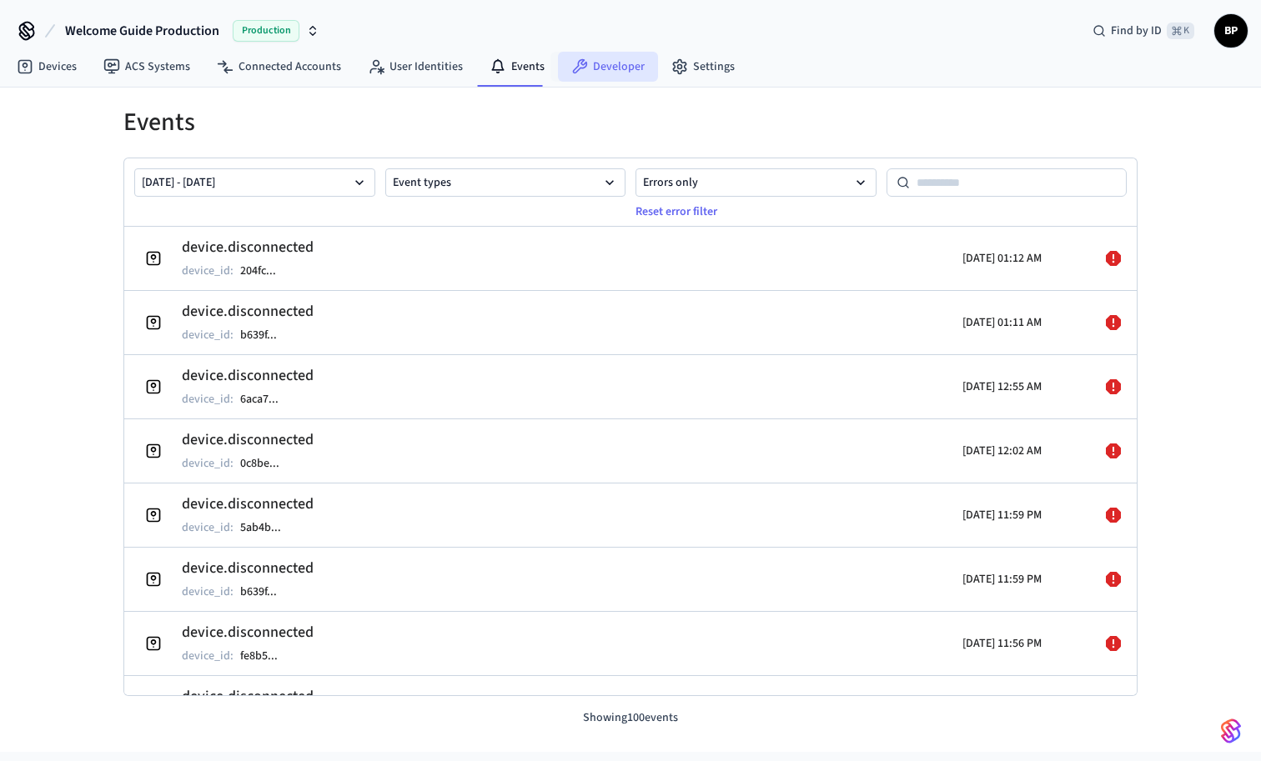
click at [624, 72] on link "Developer" at bounding box center [608, 67] width 100 height 30
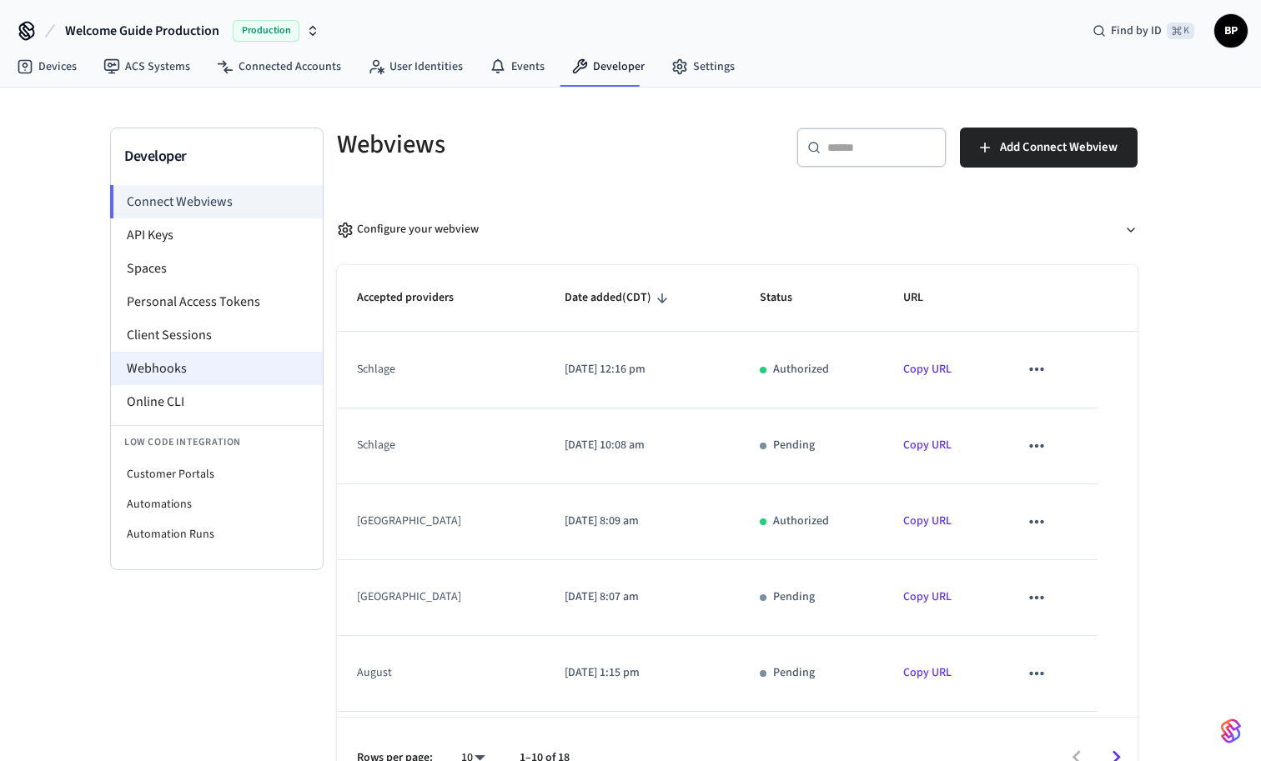
click at [207, 369] on li "Webhooks" at bounding box center [217, 368] width 212 height 33
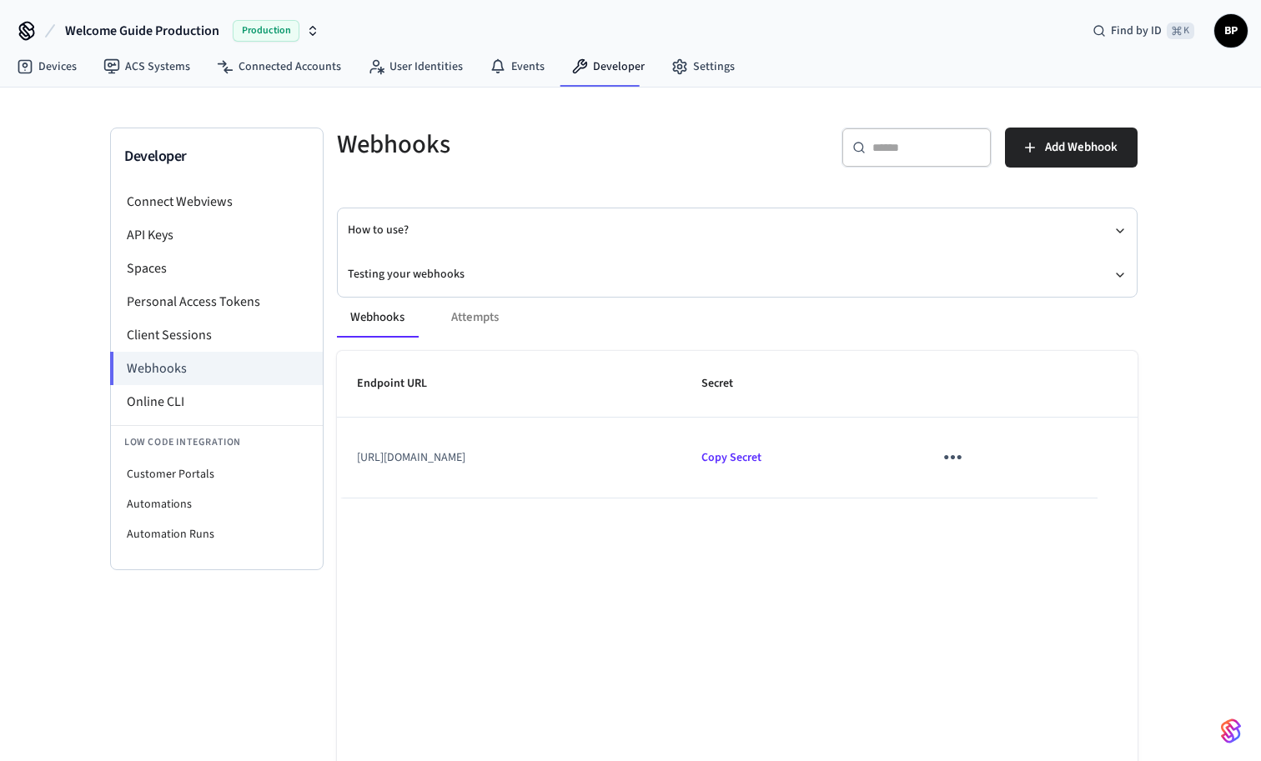
click at [474, 316] on div "Webhooks Attempts" at bounding box center [737, 318] width 801 height 40
click at [436, 269] on button "Testing your webhooks" at bounding box center [737, 275] width 779 height 44
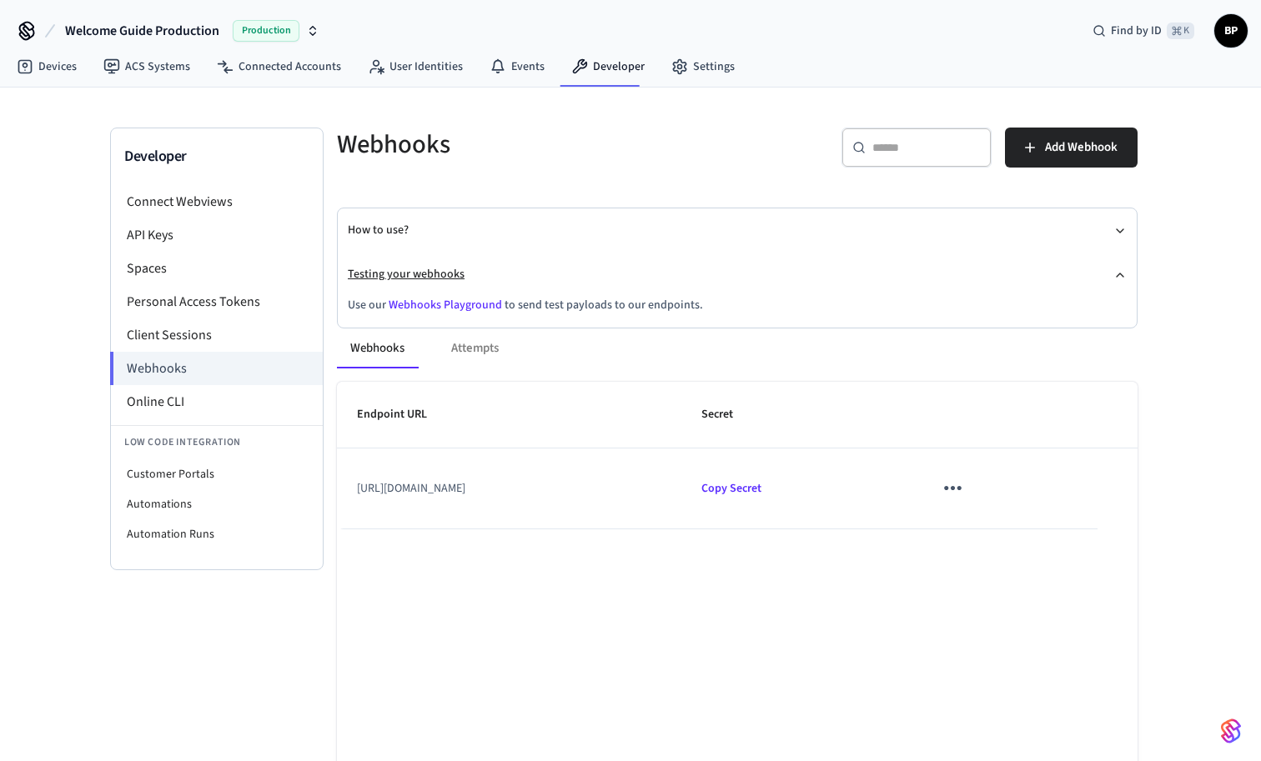
click at [436, 269] on button "Testing your webhooks" at bounding box center [737, 275] width 779 height 44
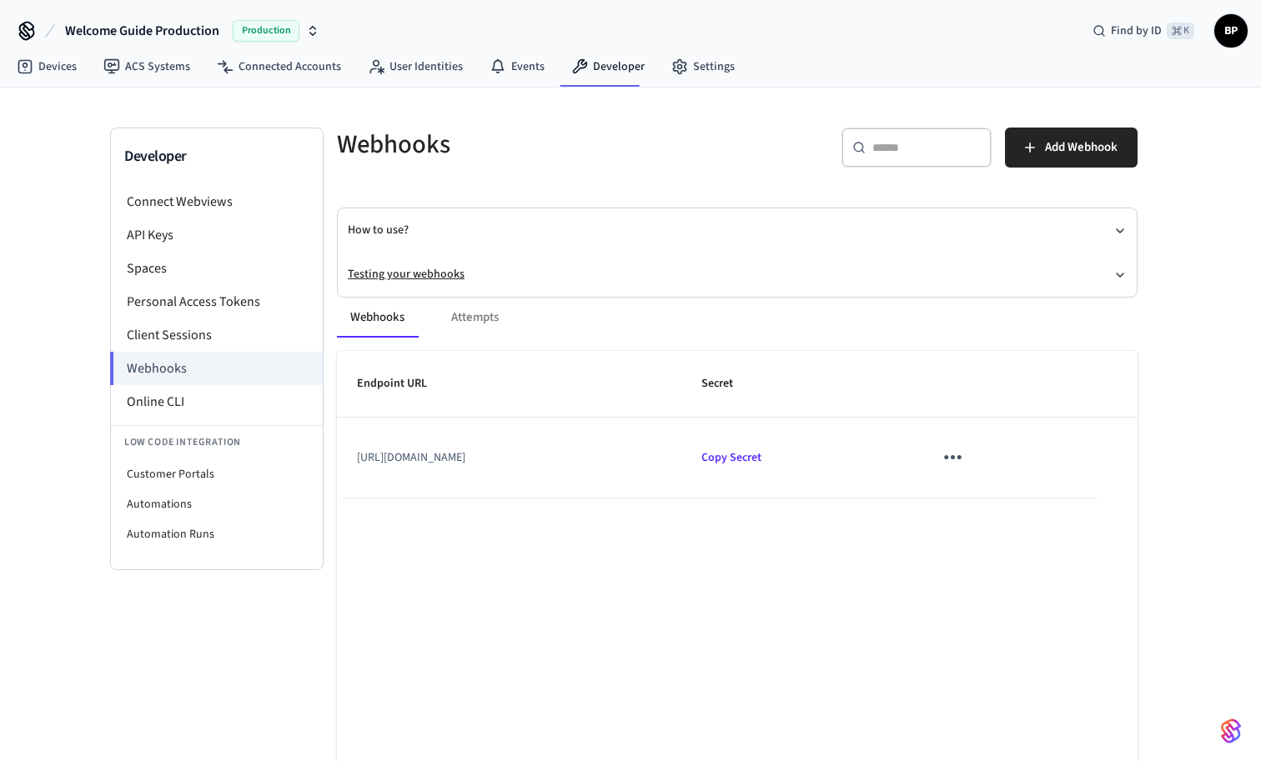
click at [436, 269] on button "Testing your webhooks" at bounding box center [737, 275] width 779 height 44
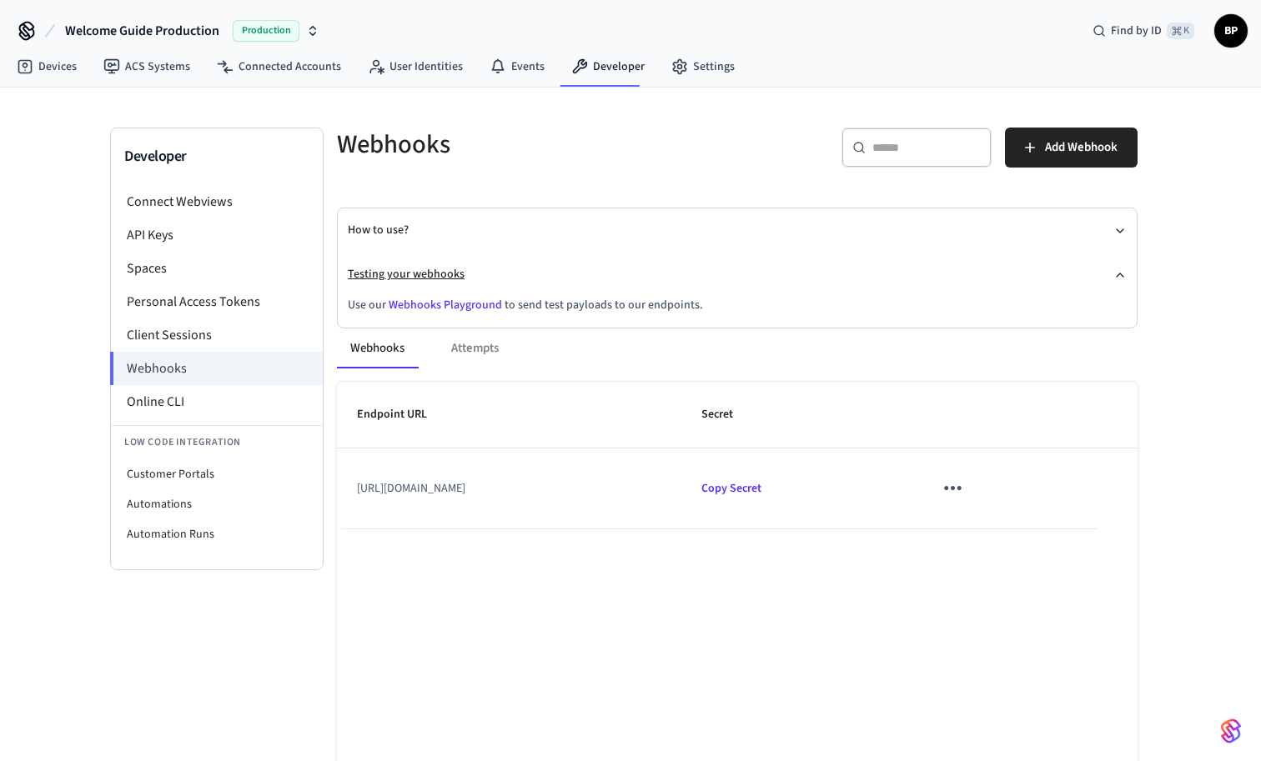
click at [436, 269] on button "Testing your webhooks" at bounding box center [737, 275] width 779 height 44
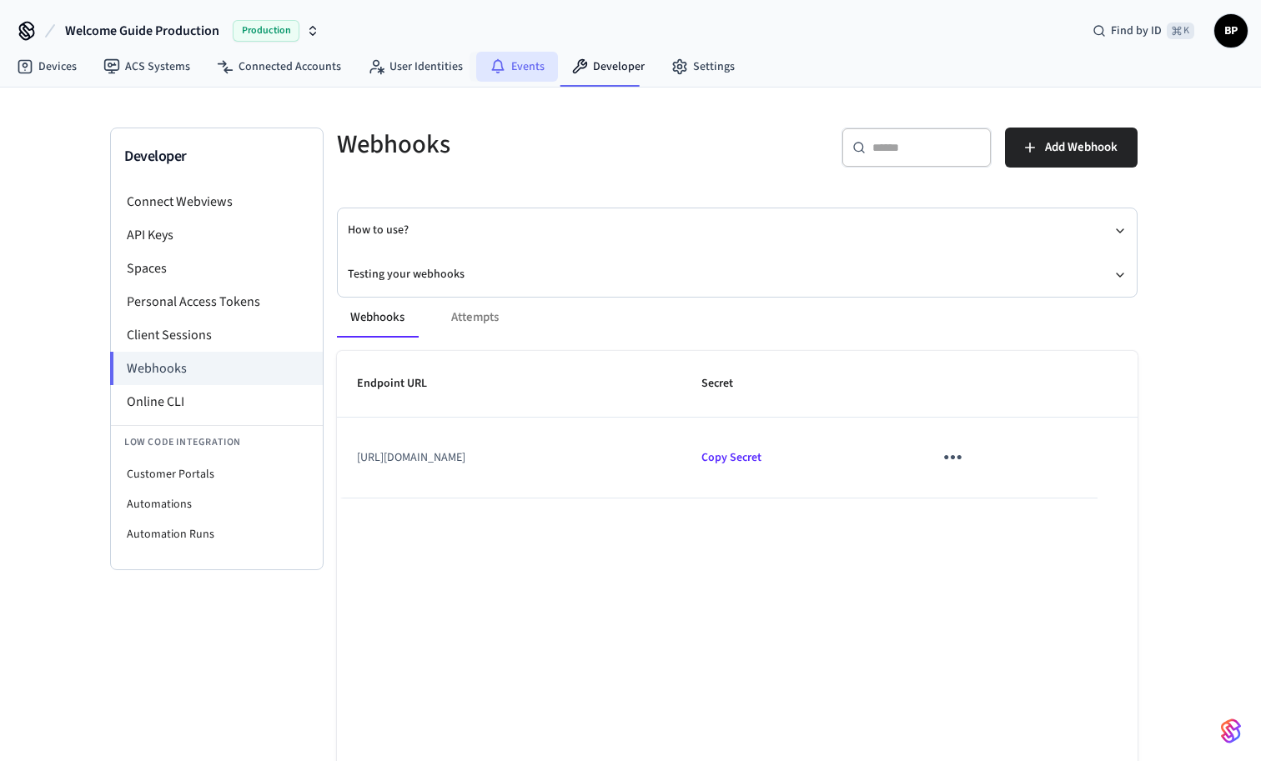
click at [511, 68] on link "Events" at bounding box center [517, 67] width 82 height 30
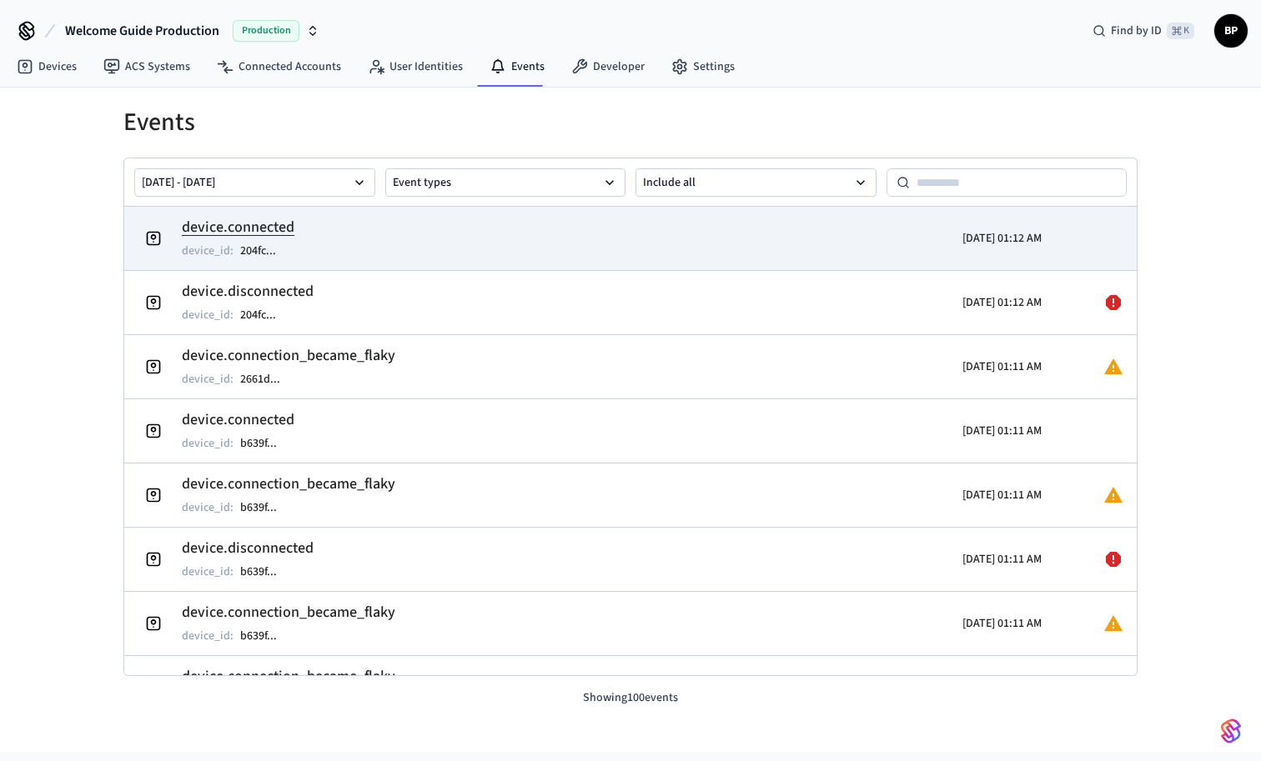
click at [289, 226] on h2 "device.connected" at bounding box center [238, 227] width 113 height 23
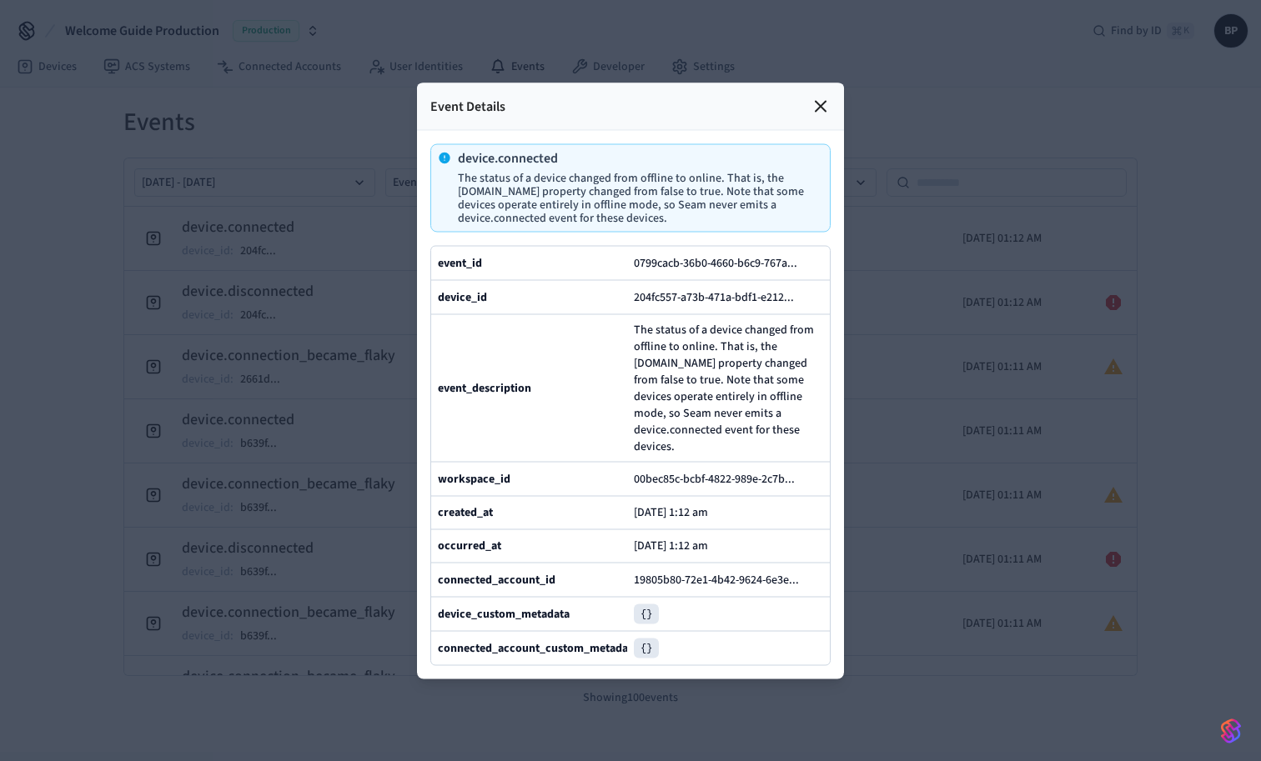
click at [915, 138] on div at bounding box center [630, 380] width 1261 height 761
click at [825, 108] on icon at bounding box center [821, 106] width 20 height 20
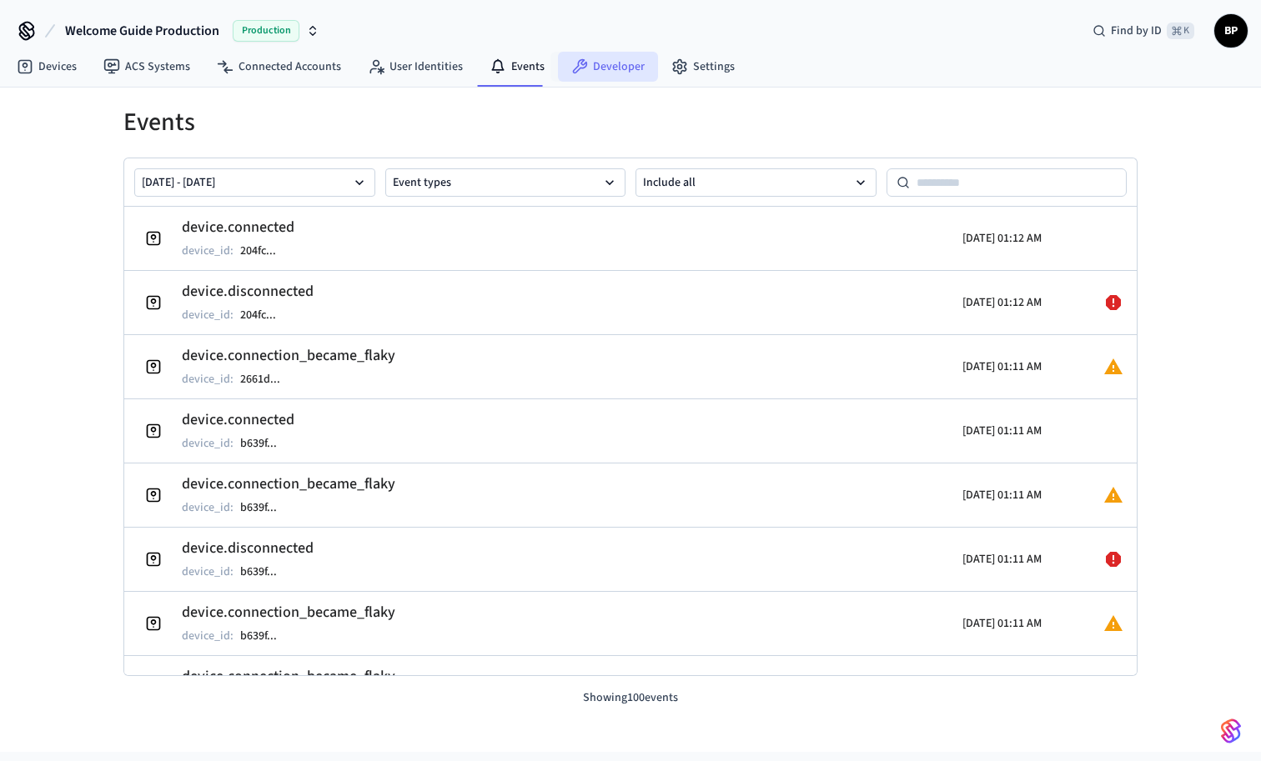
click at [606, 74] on link "Developer" at bounding box center [608, 67] width 100 height 30
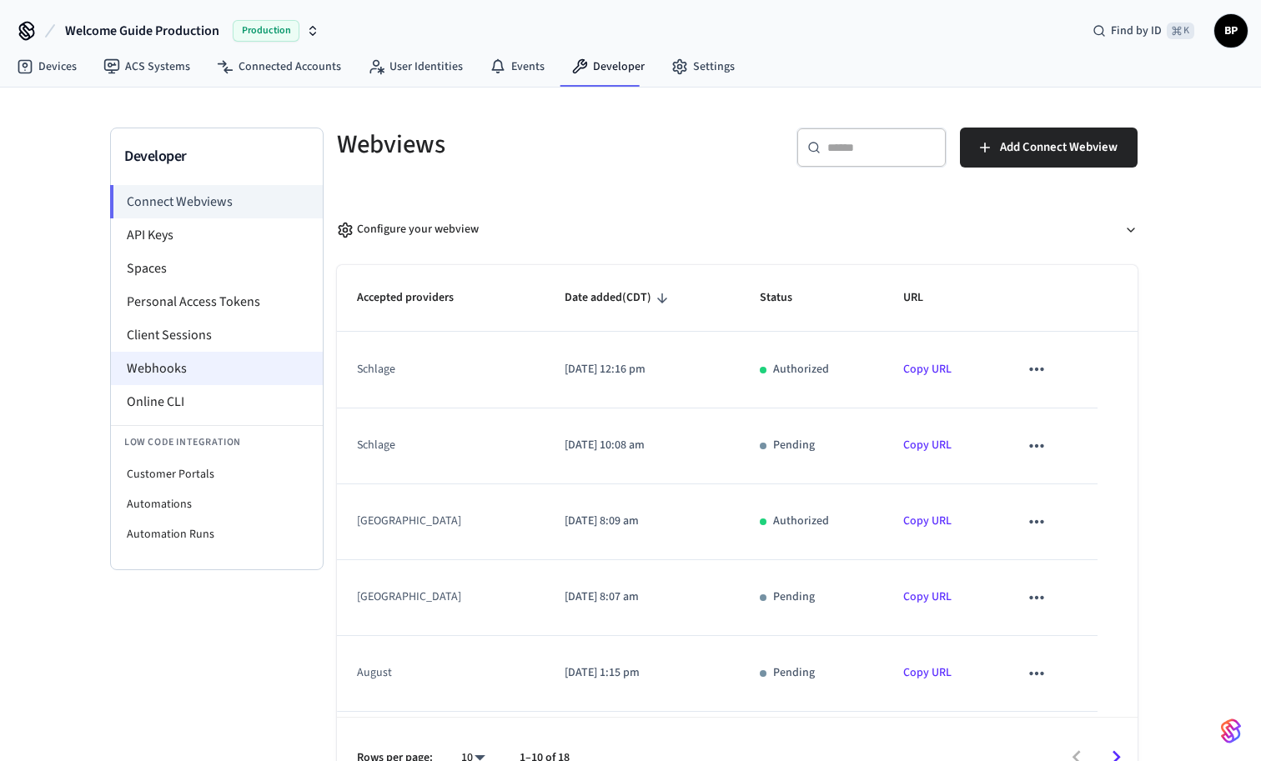
click at [194, 364] on li "Webhooks" at bounding box center [217, 368] width 212 height 33
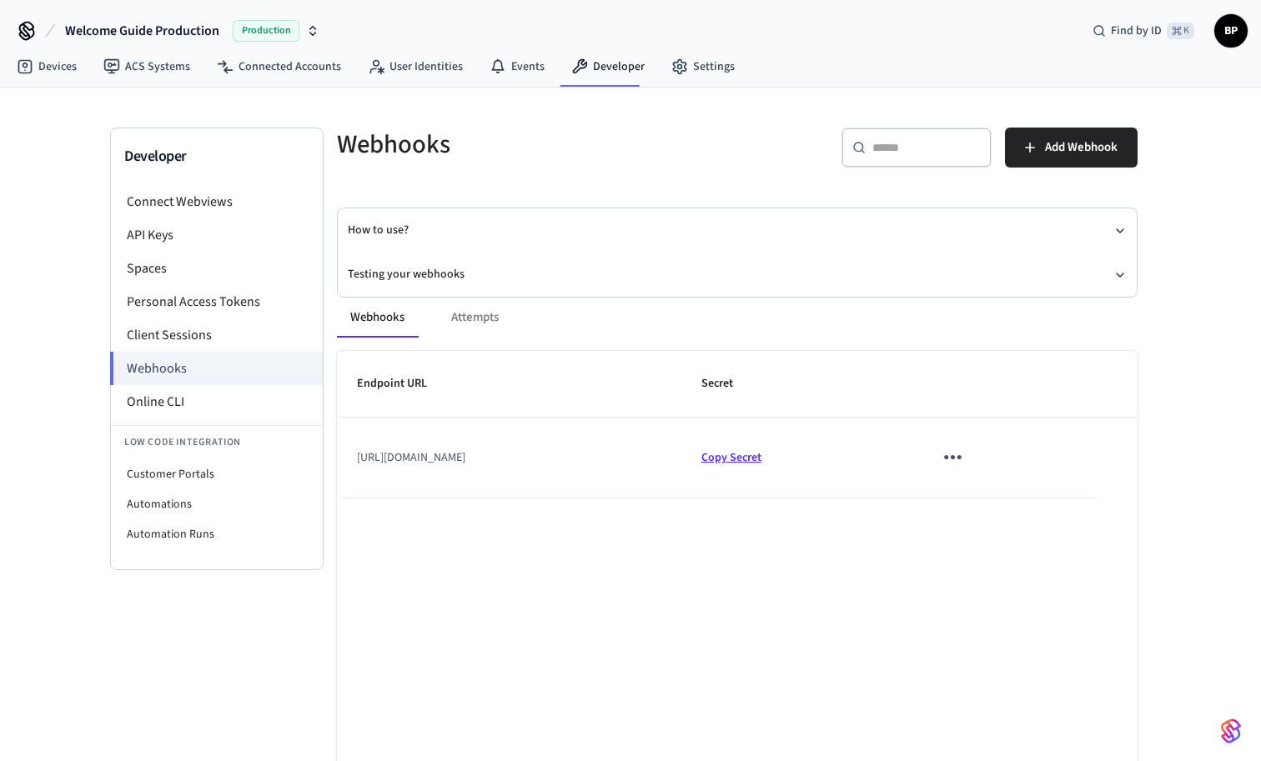
click at [761, 456] on span "Copy Secret" at bounding box center [731, 458] width 60 height 17
click at [479, 317] on div "Webhooks Attempts" at bounding box center [737, 318] width 801 height 40
click at [195, 336] on li "Client Sessions" at bounding box center [217, 335] width 212 height 33
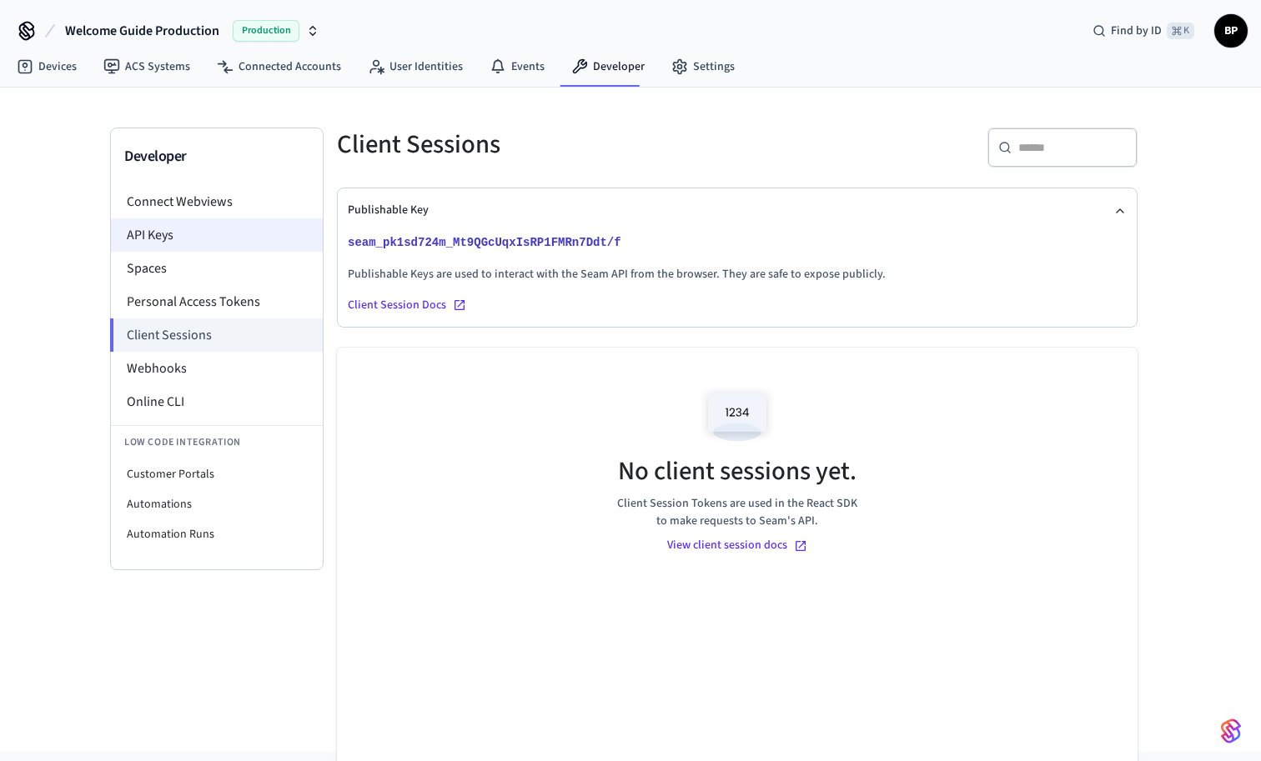
click at [204, 230] on li "API Keys" at bounding box center [217, 235] width 212 height 33
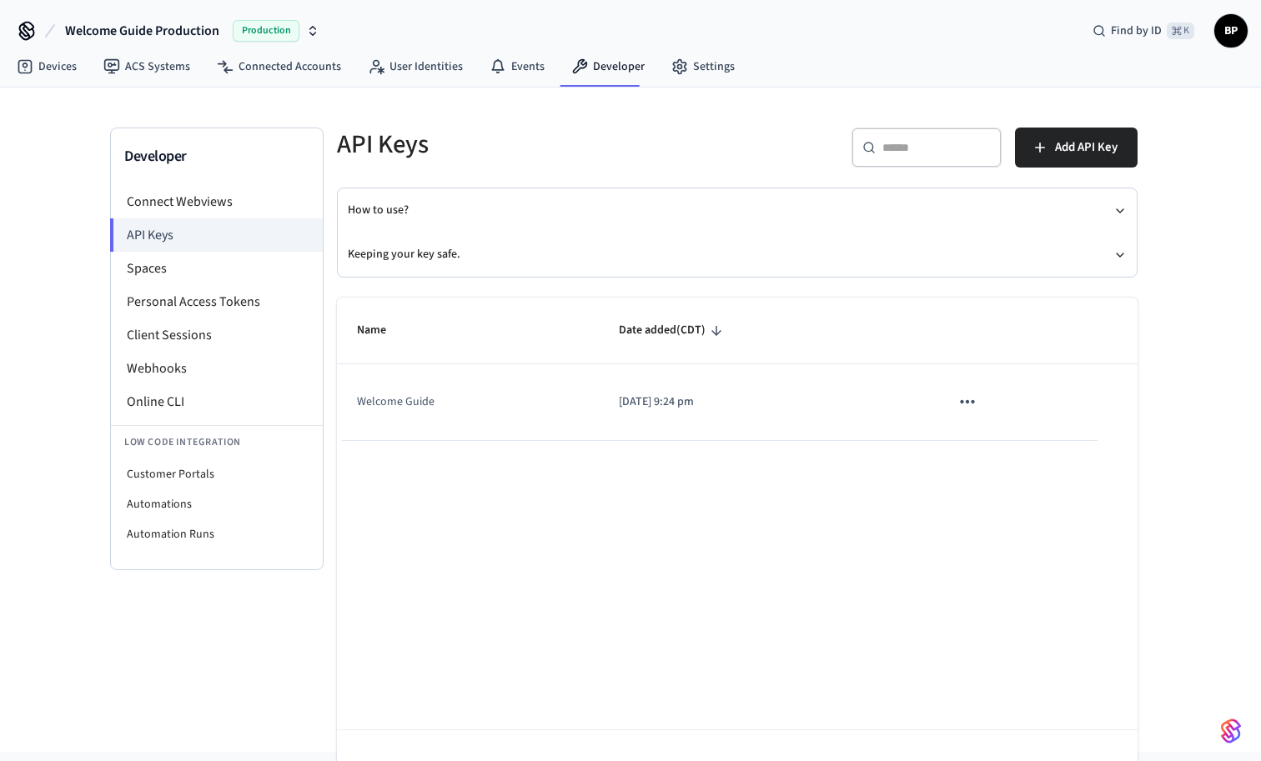
click at [963, 406] on icon "sticky table" at bounding box center [968, 402] width 22 height 22
click at [988, 457] on ul "Edit Delete" at bounding box center [1002, 487] width 79 height 107
click at [419, 398] on div at bounding box center [630, 380] width 1261 height 761
click at [419, 398] on div "Edit Delete" at bounding box center [630, 380] width 1261 height 761
click at [588, 67] on link "Developer" at bounding box center [608, 67] width 100 height 30
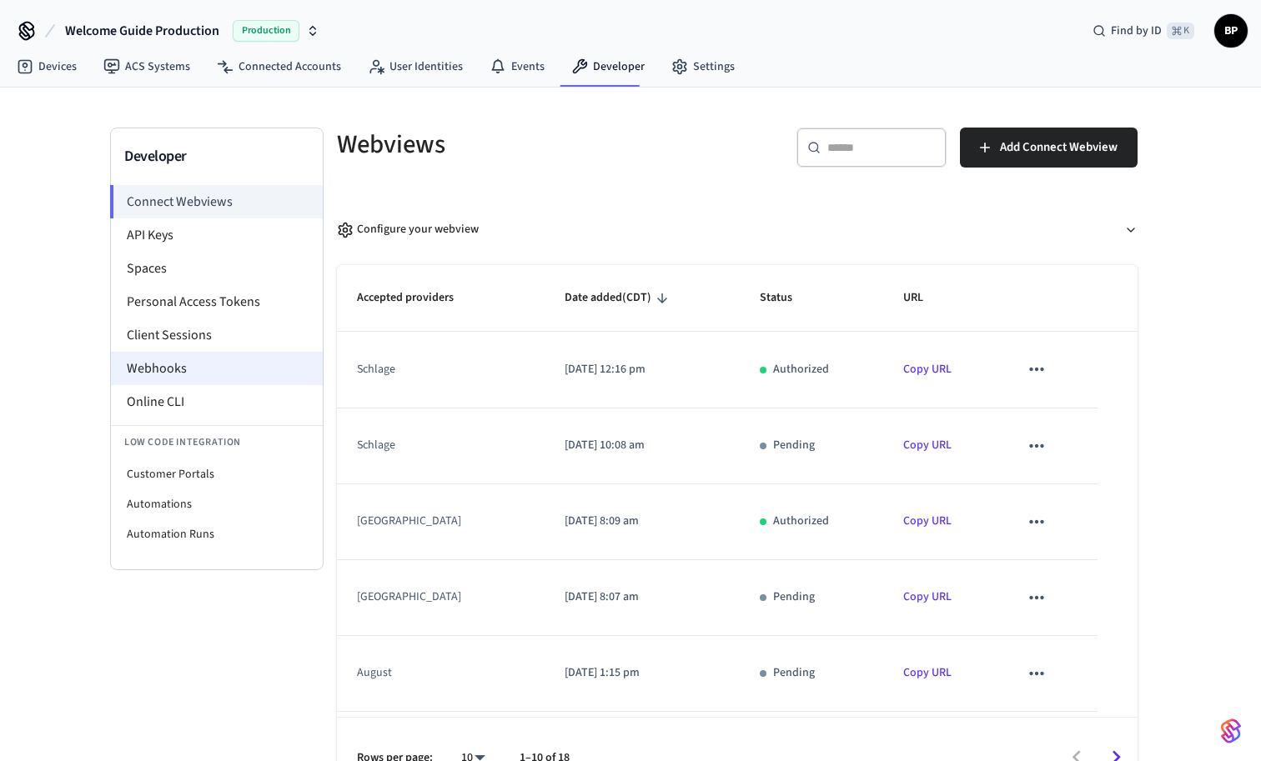
click at [188, 361] on li "Webhooks" at bounding box center [217, 368] width 212 height 33
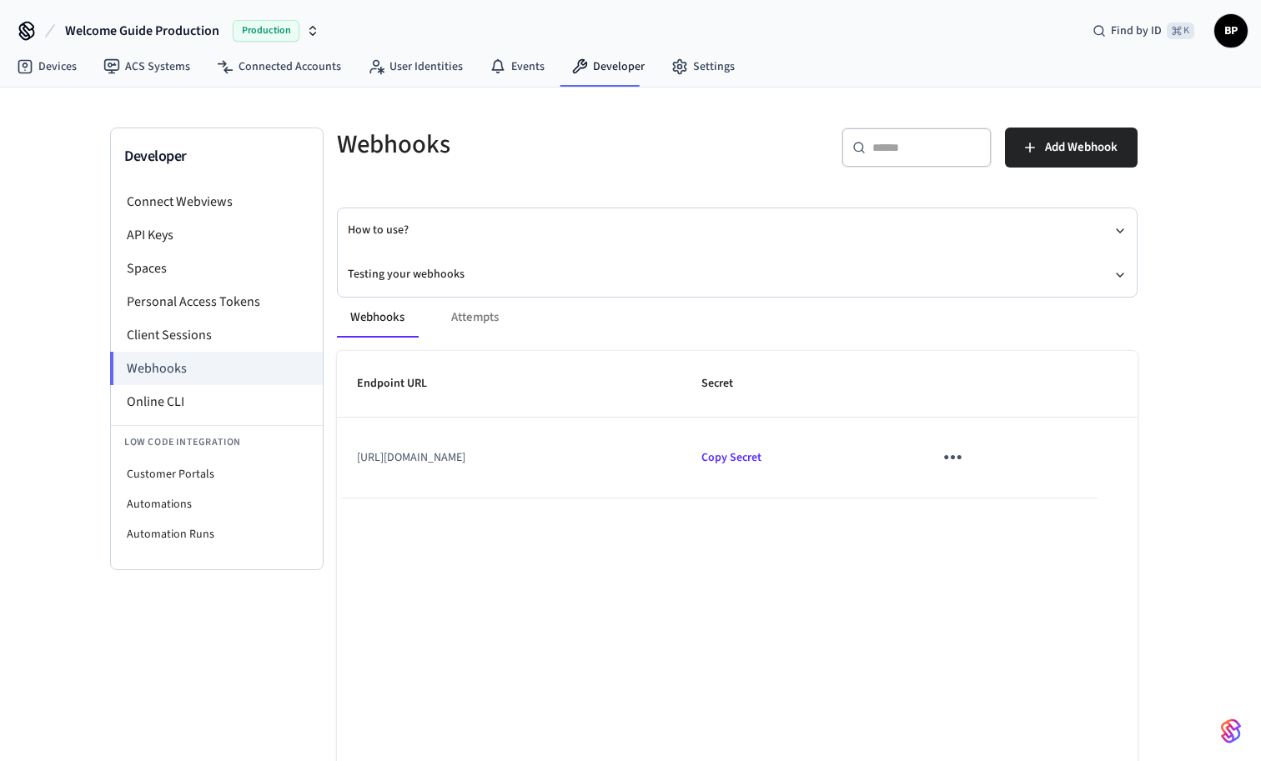
click at [966, 455] on icon "sticky table" at bounding box center [953, 458] width 26 height 26
click at [1025, 502] on icon at bounding box center [1028, 507] width 13 height 13
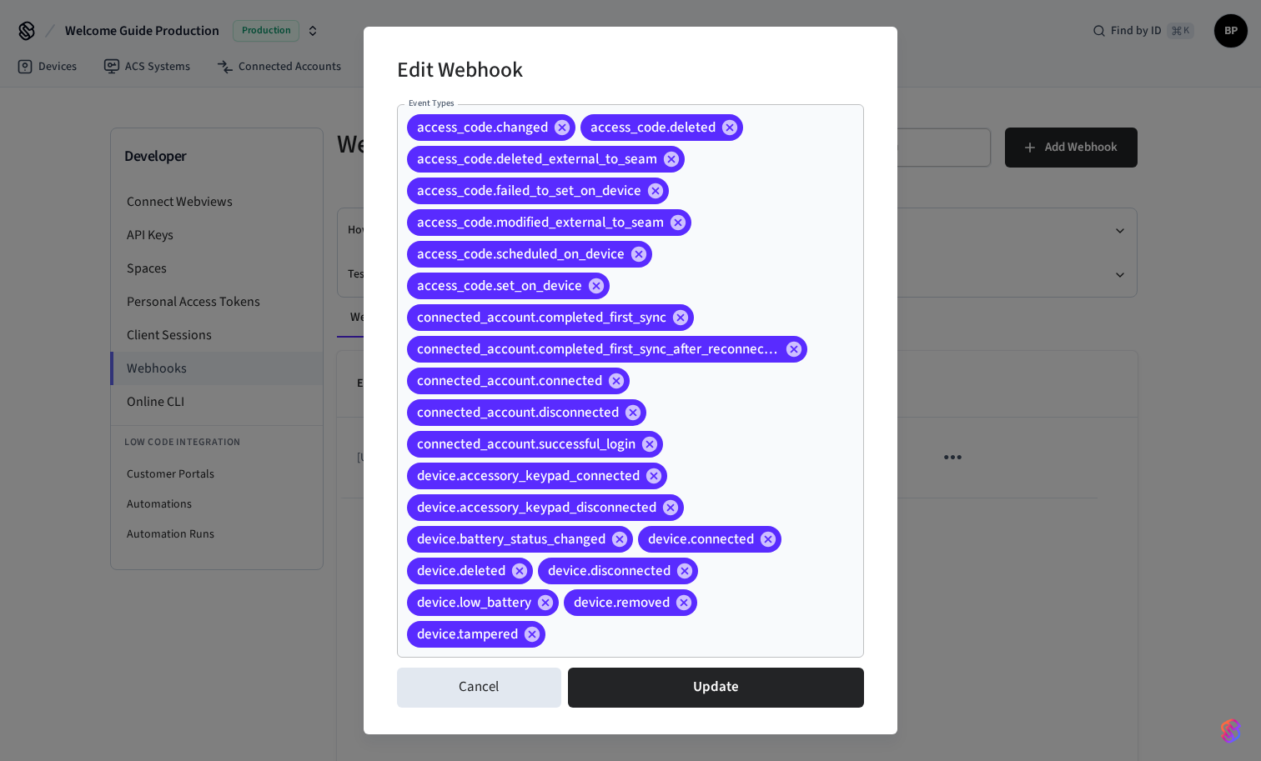
click at [1143, 239] on div "Edit Webhook Event Types access_code.changed access_code.deleted access_code.de…" at bounding box center [630, 380] width 1261 height 761
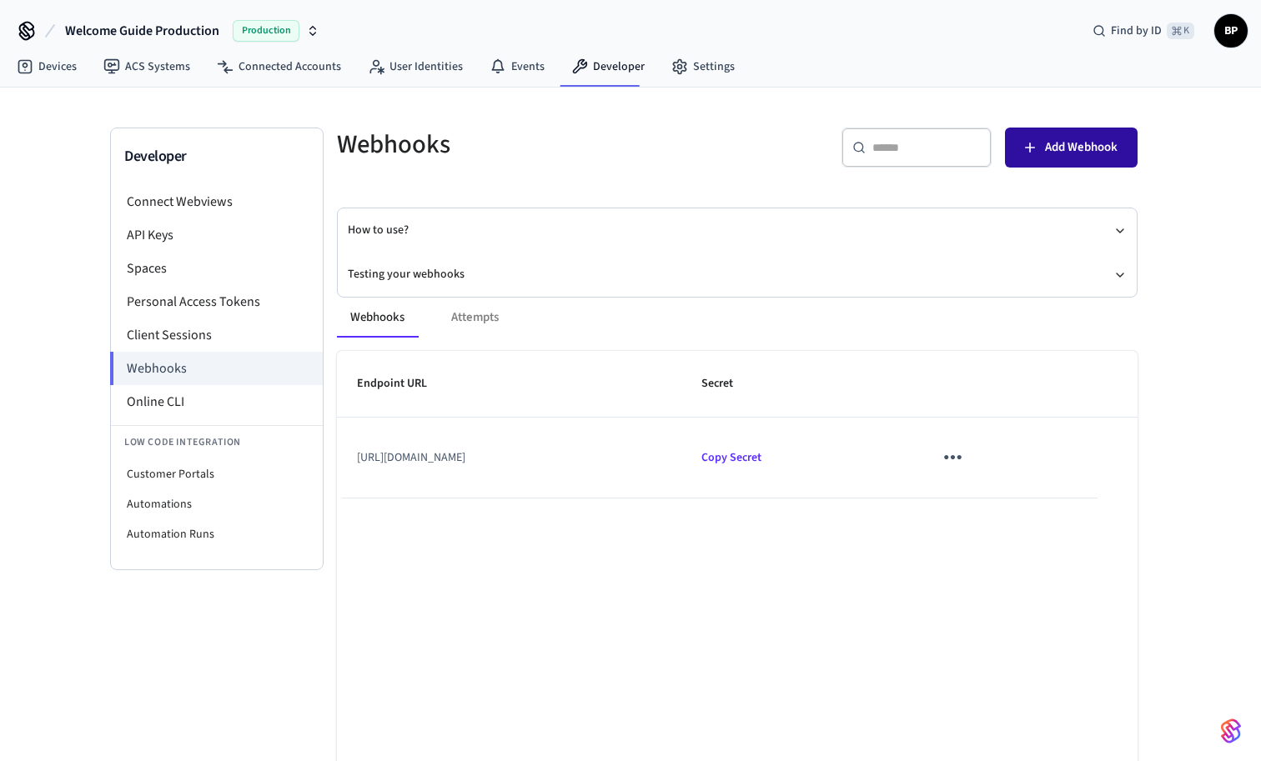
click at [1051, 151] on span "Add Webhook" at bounding box center [1081, 148] width 73 height 22
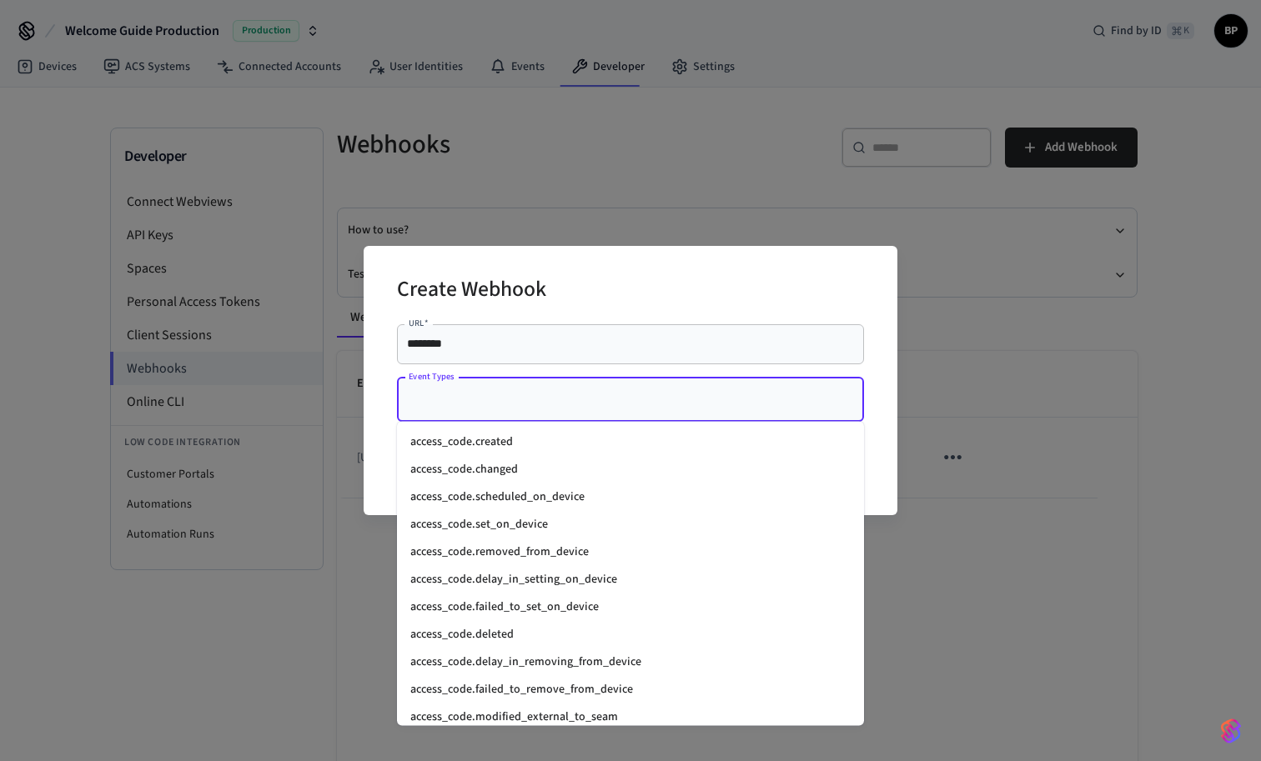
click at [631, 414] on input "Event Types" at bounding box center [618, 399] width 427 height 29
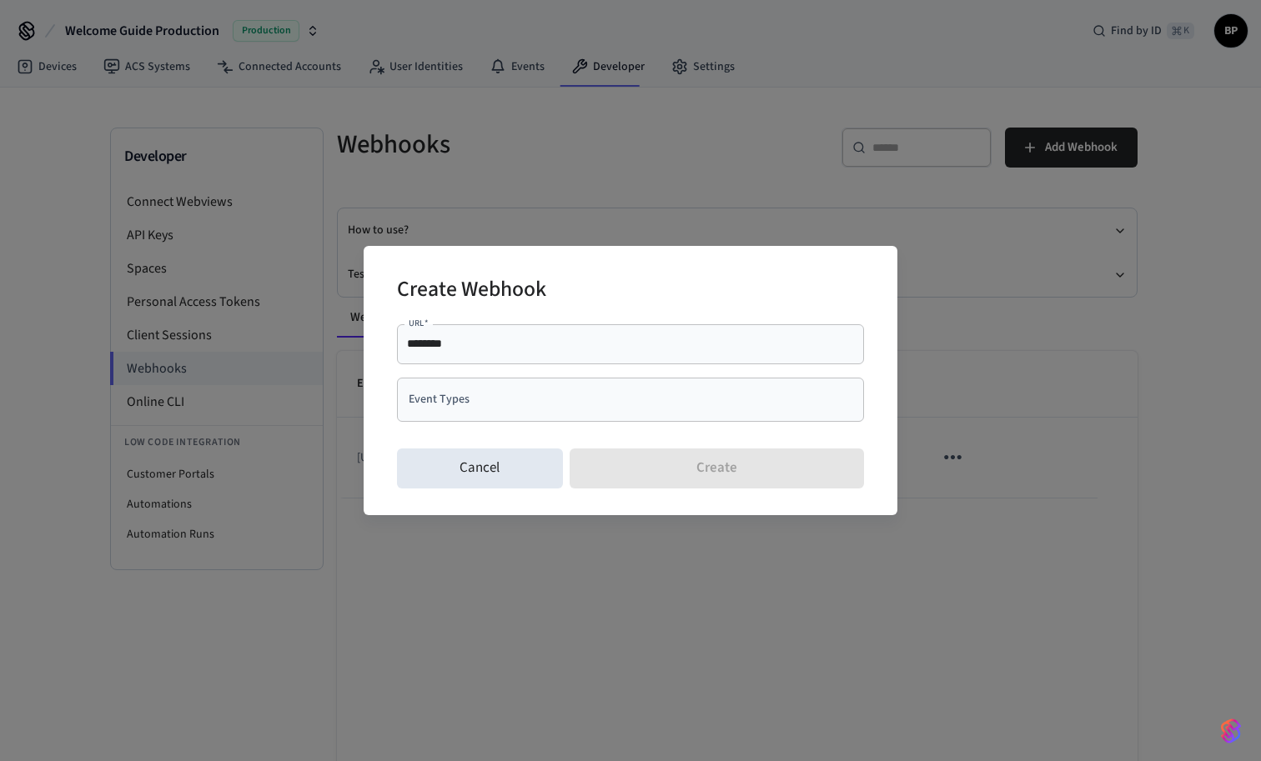
click at [1172, 393] on div "Create Webhook URL   * ******** URL   * Event Types Event Types Cancel Create" at bounding box center [630, 380] width 1261 height 761
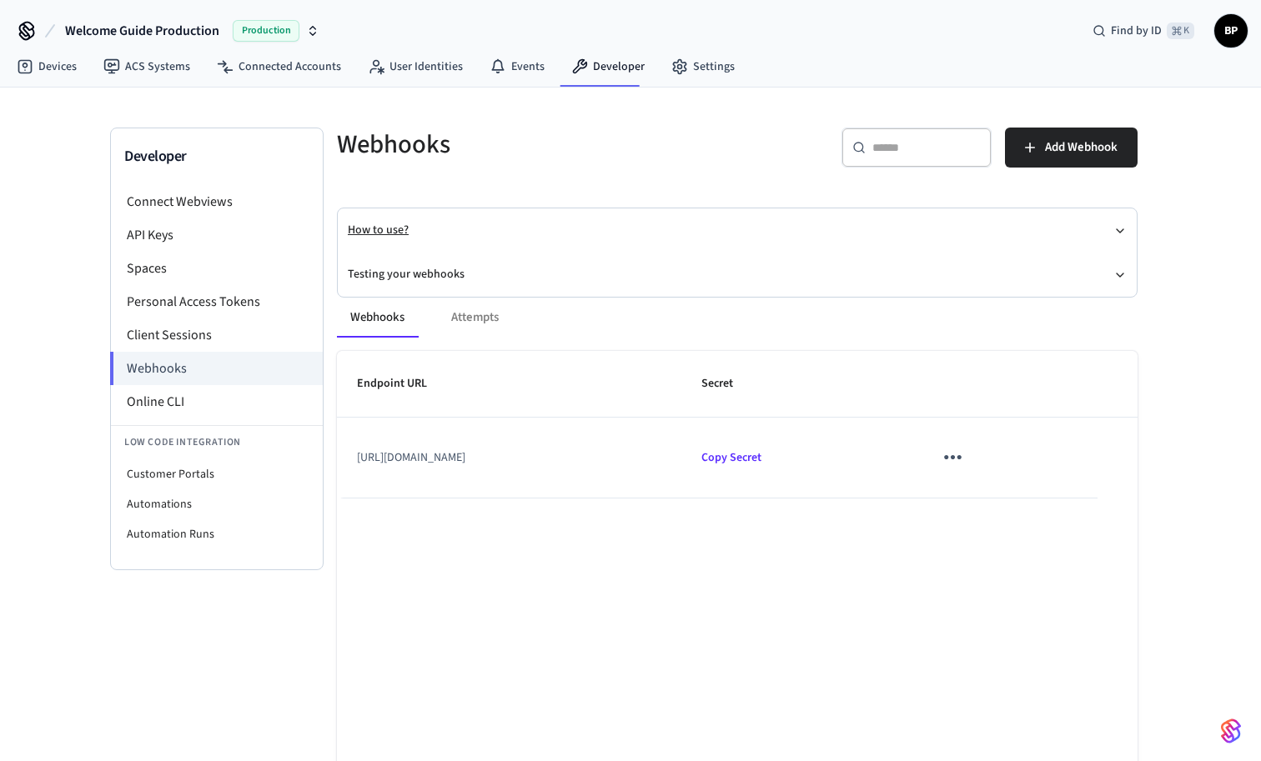
click at [1109, 229] on button "How to use?" at bounding box center [737, 231] width 779 height 44
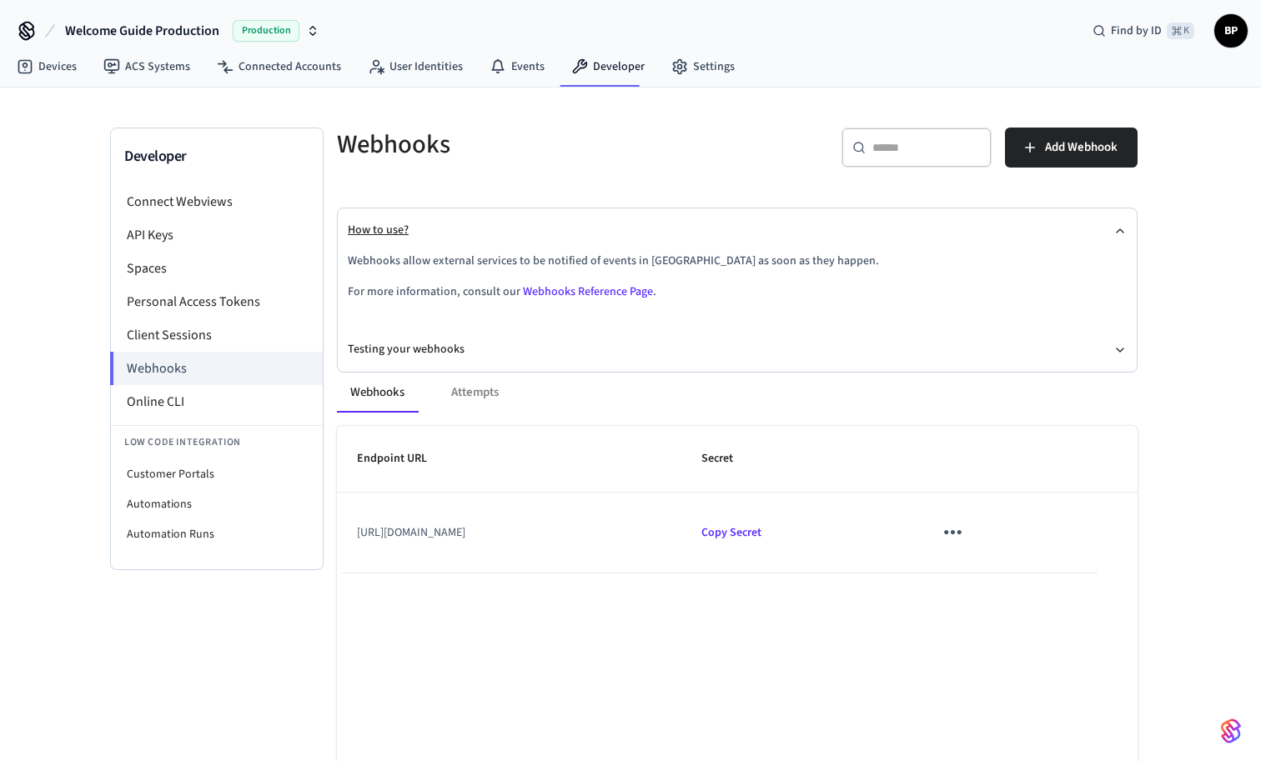
click at [1109, 229] on button "How to use?" at bounding box center [737, 231] width 779 height 44
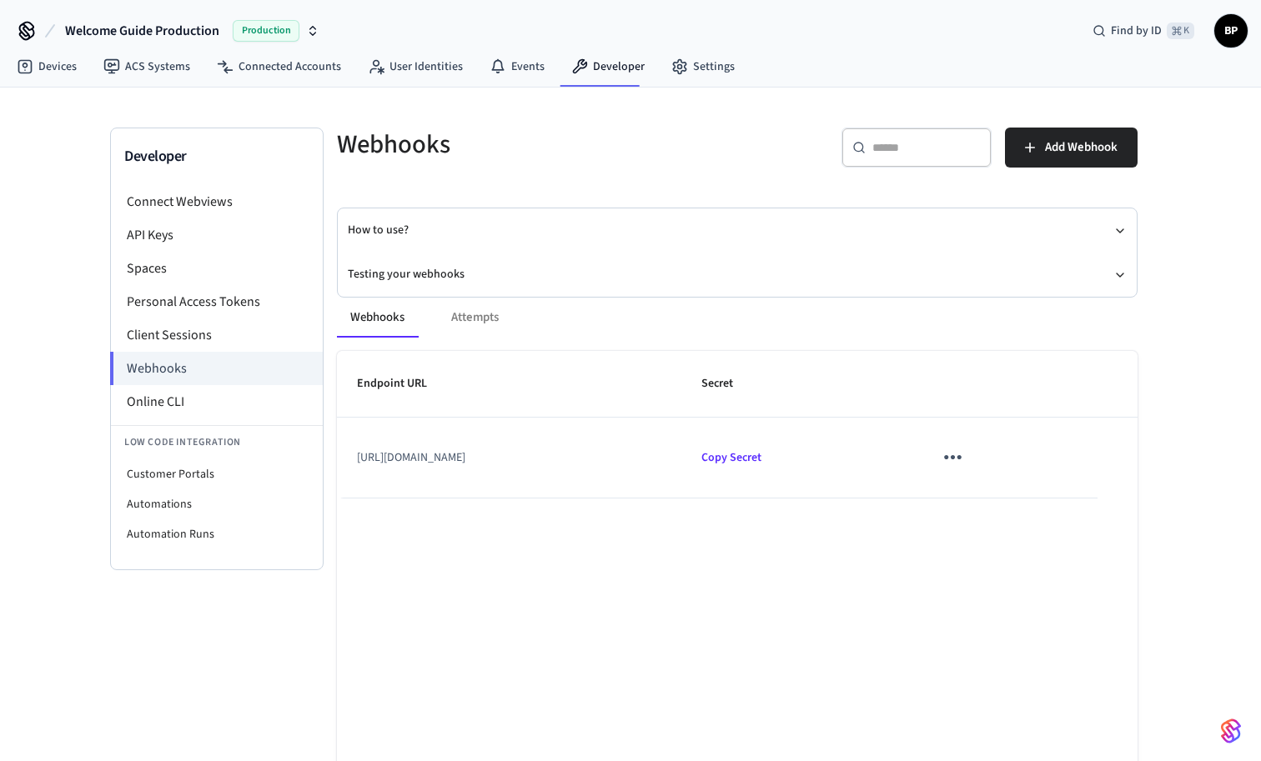
drag, startPoint x: 359, startPoint y: 458, endPoint x: 606, endPoint y: 454, distance: 246.9
click at [606, 454] on td "[URL][DOMAIN_NAME]" at bounding box center [509, 458] width 344 height 80
copy td "[URL][DOMAIN_NAME]"
click at [681, 464] on td "[URL][DOMAIN_NAME]" at bounding box center [509, 458] width 344 height 80
click at [520, 63] on link "Events" at bounding box center [517, 67] width 82 height 30
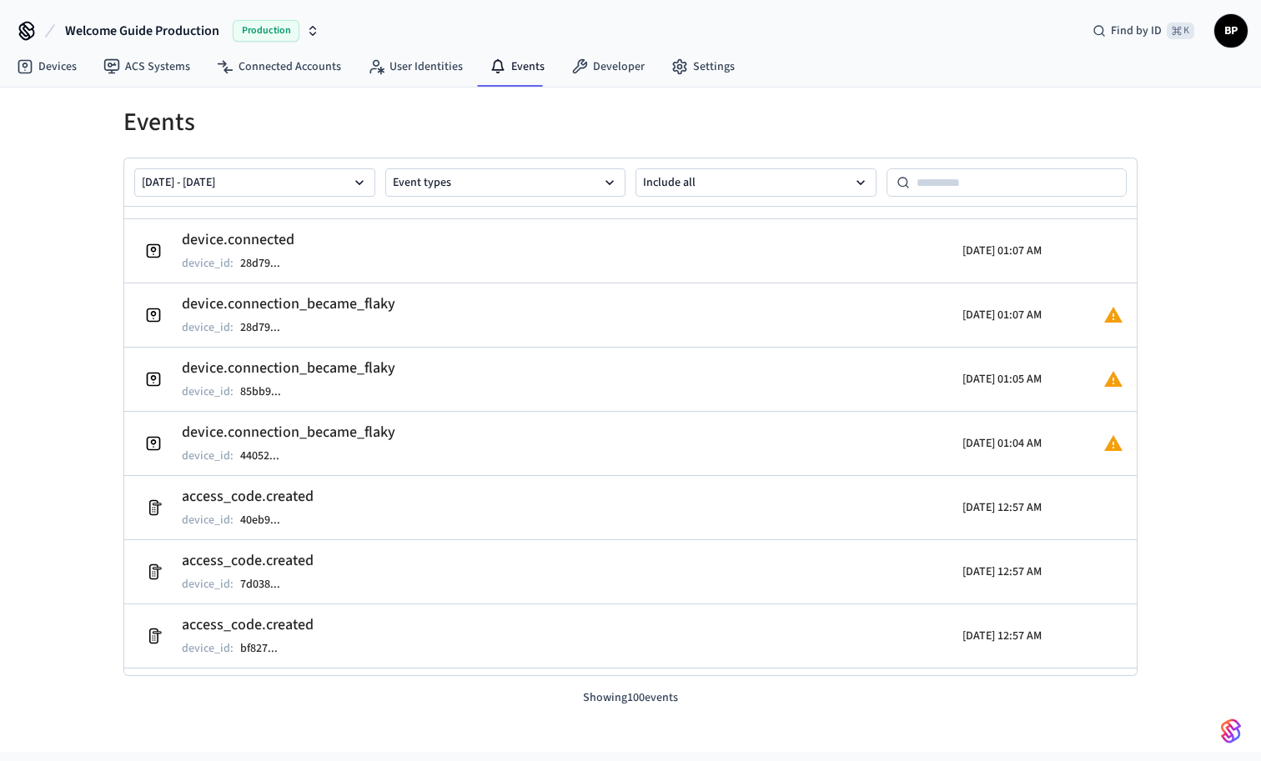
scroll to position [678, 0]
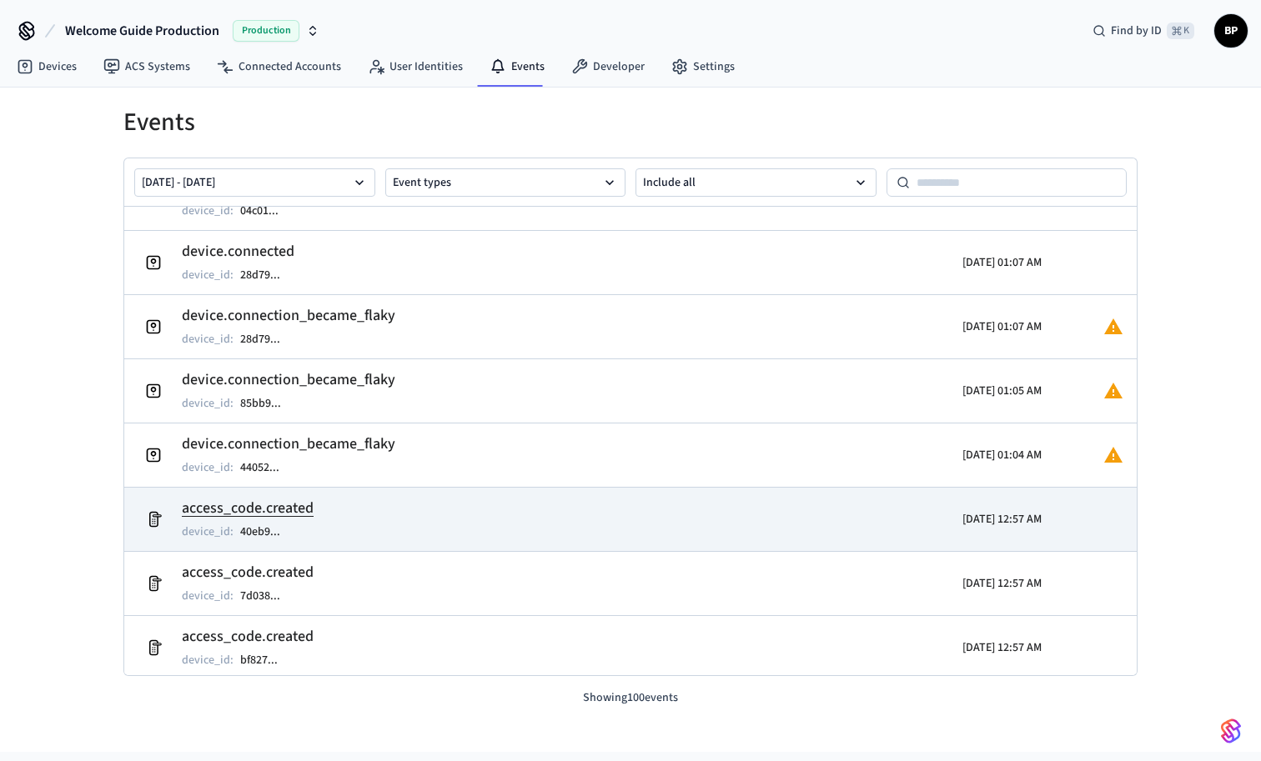
click at [277, 504] on h2 "access_code.created" at bounding box center [248, 508] width 132 height 23
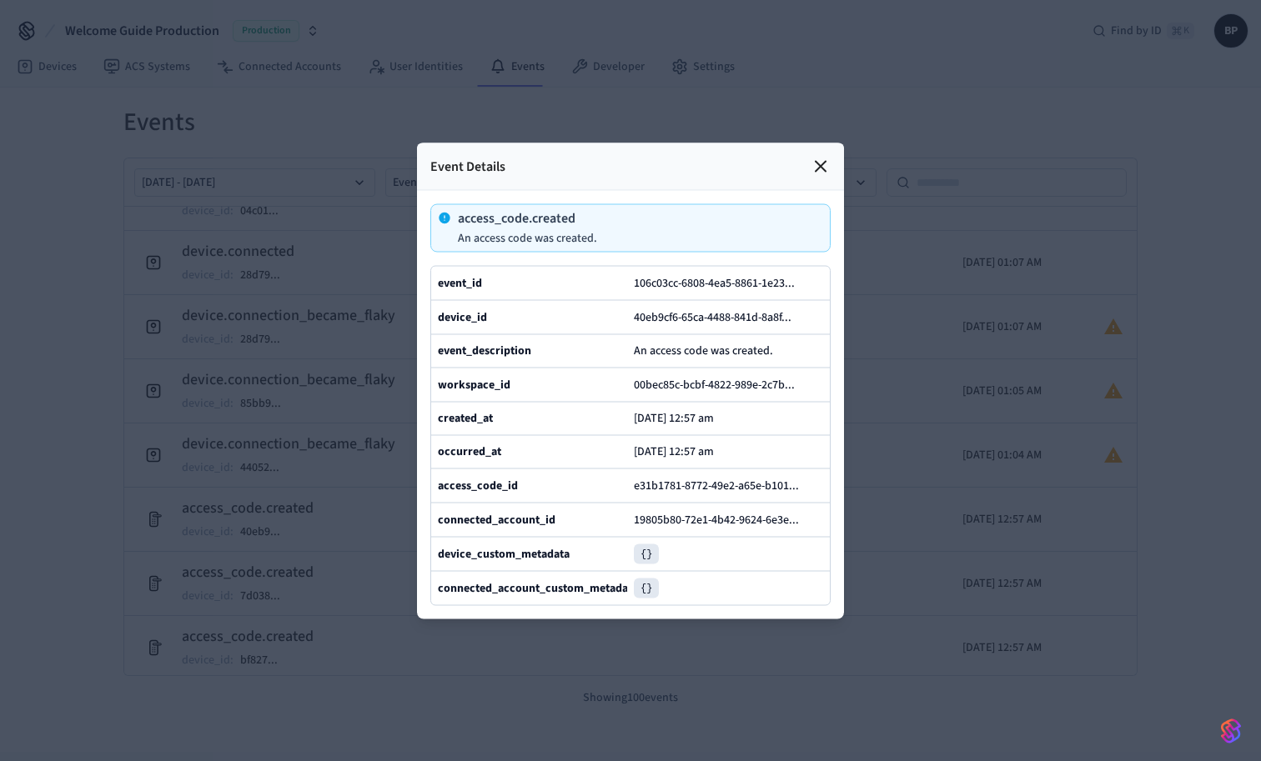
click at [823, 158] on icon at bounding box center [821, 166] width 20 height 20
